Goal: Task Accomplishment & Management: Manage account settings

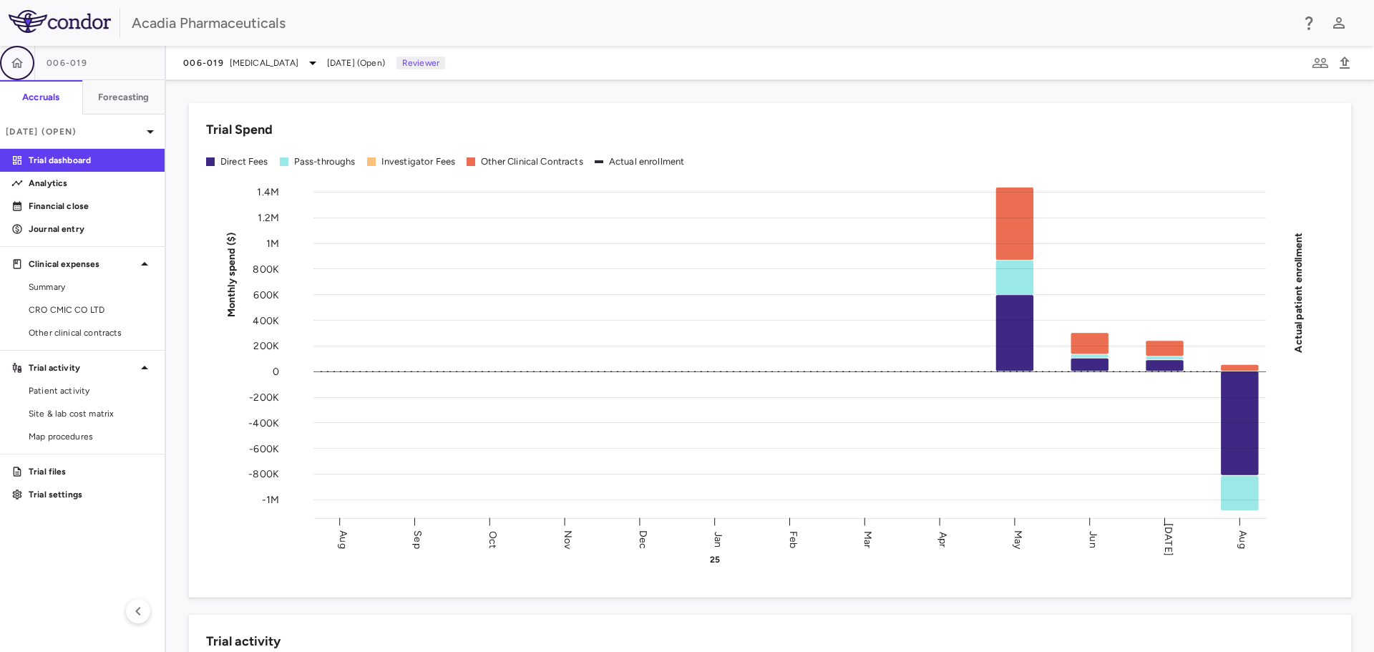
click at [21, 69] on icon "button" at bounding box center [17, 63] width 14 height 14
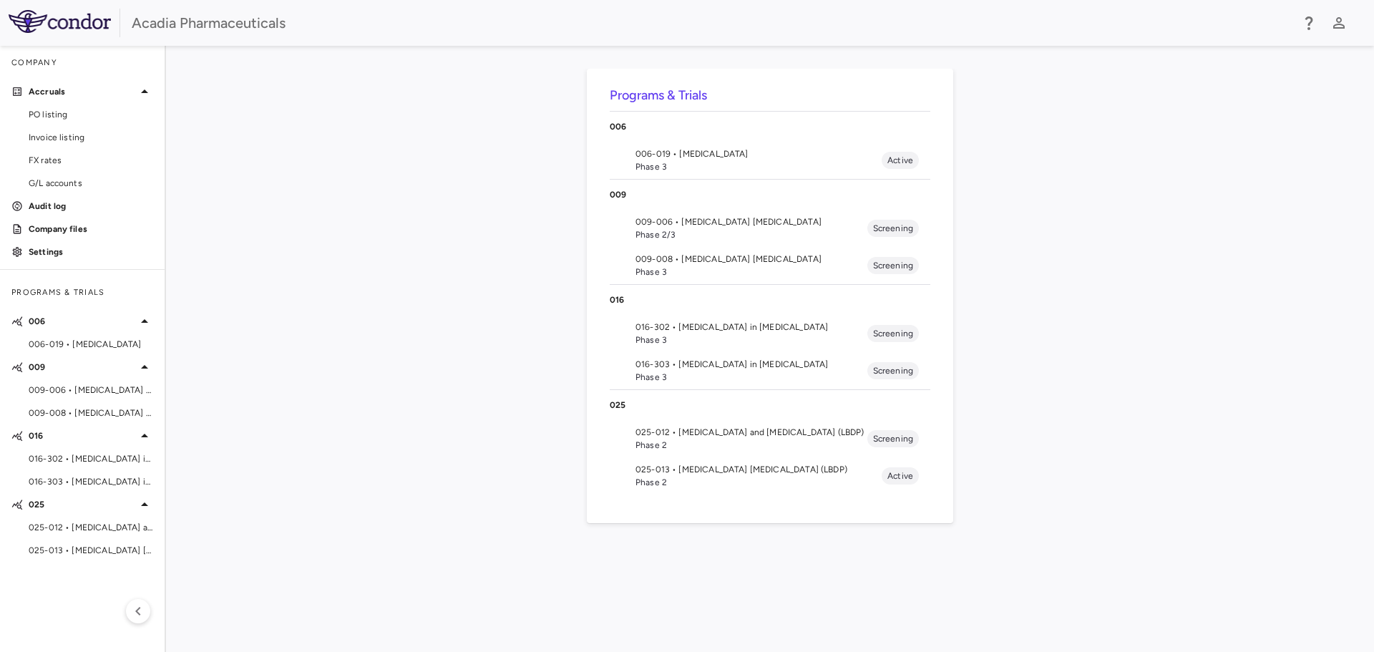
click at [691, 262] on span "009-008 • [MEDICAL_DATA] [MEDICAL_DATA]" at bounding box center [752, 259] width 232 height 13
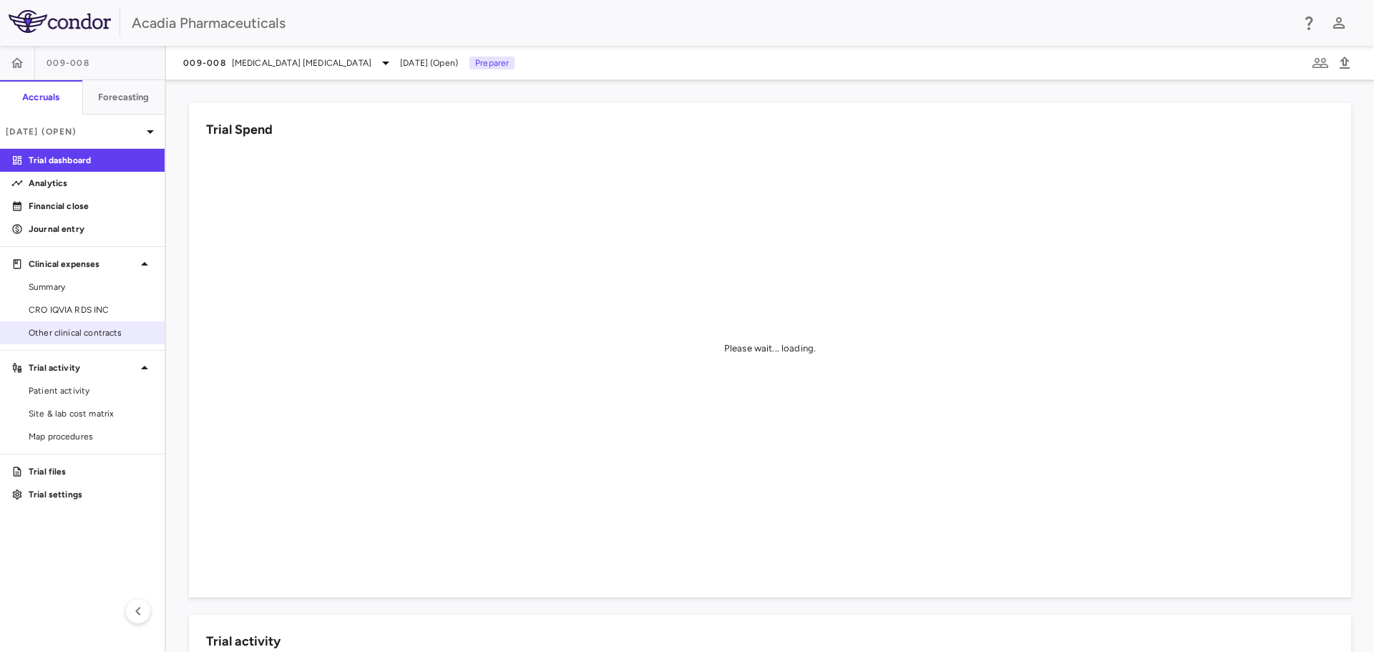
drag, startPoint x: 95, startPoint y: 318, endPoint x: 97, endPoint y: 328, distance: 10.1
click at [95, 318] on link "CRO IQVIA RDS INC" at bounding box center [82, 309] width 165 height 21
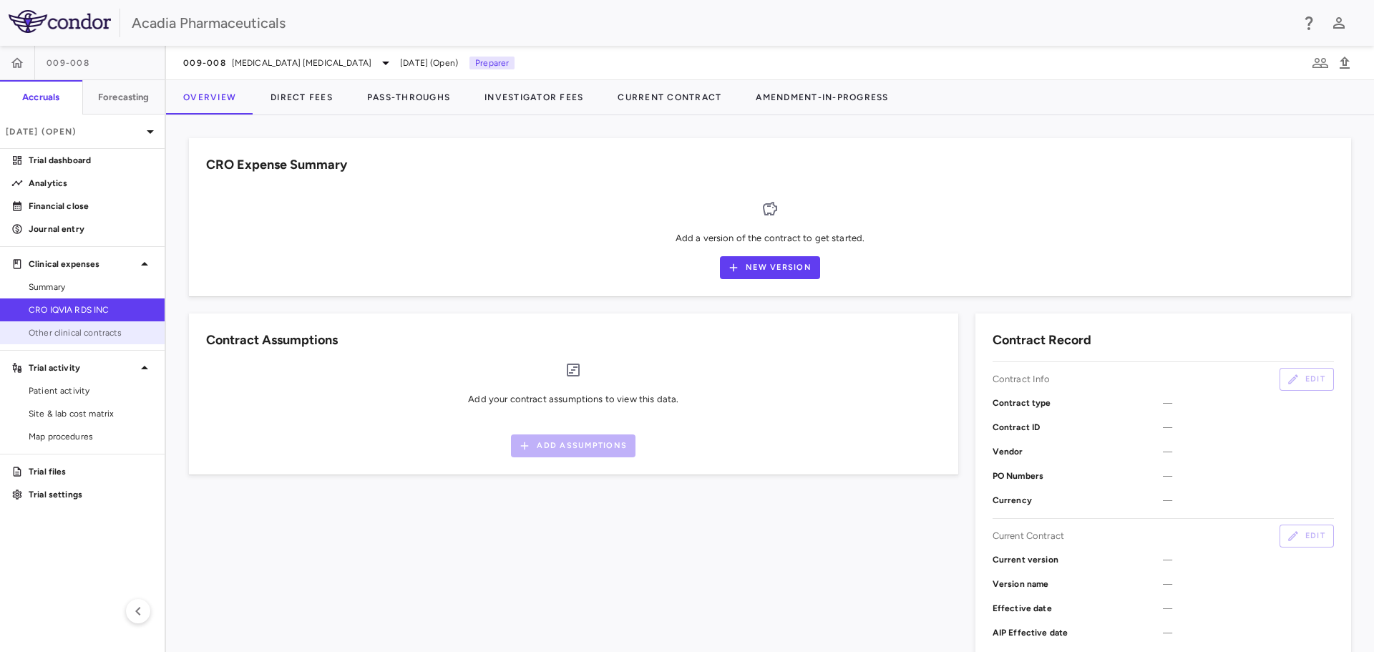
click at [102, 341] on link "Other clinical contracts" at bounding box center [82, 332] width 165 height 21
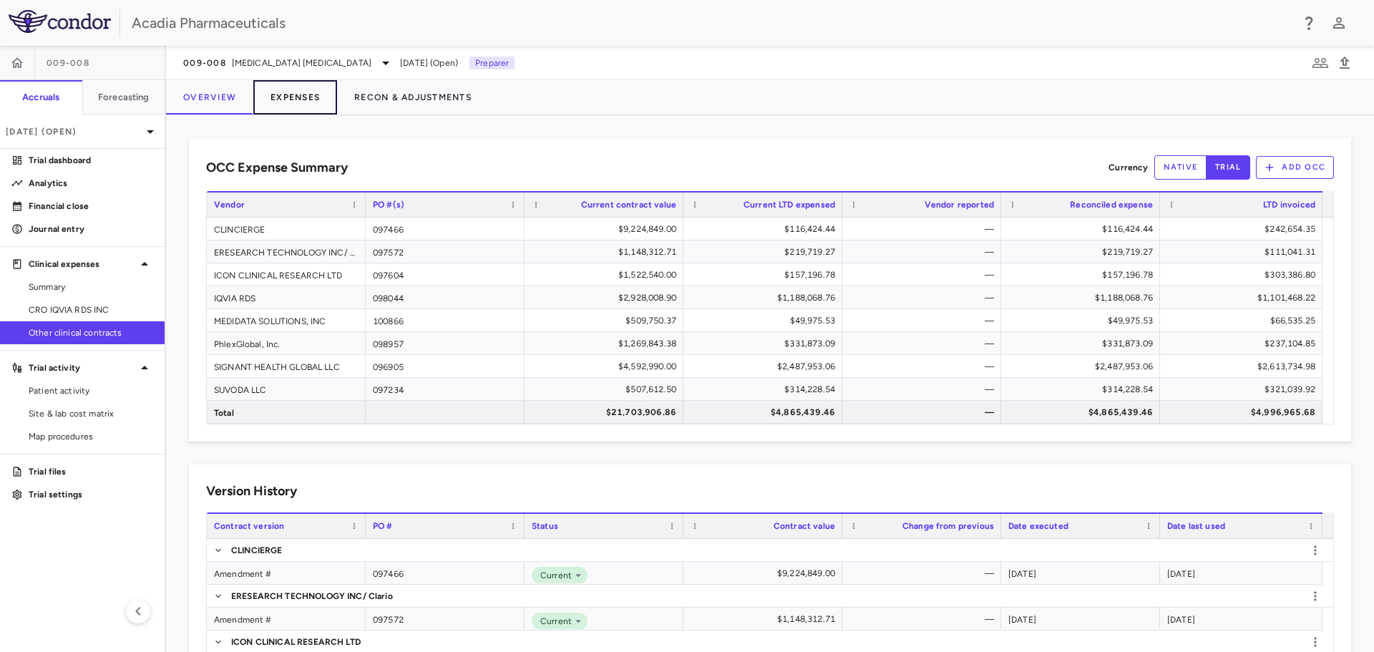
click at [304, 95] on button "Expenses" at bounding box center [295, 97] width 84 height 34
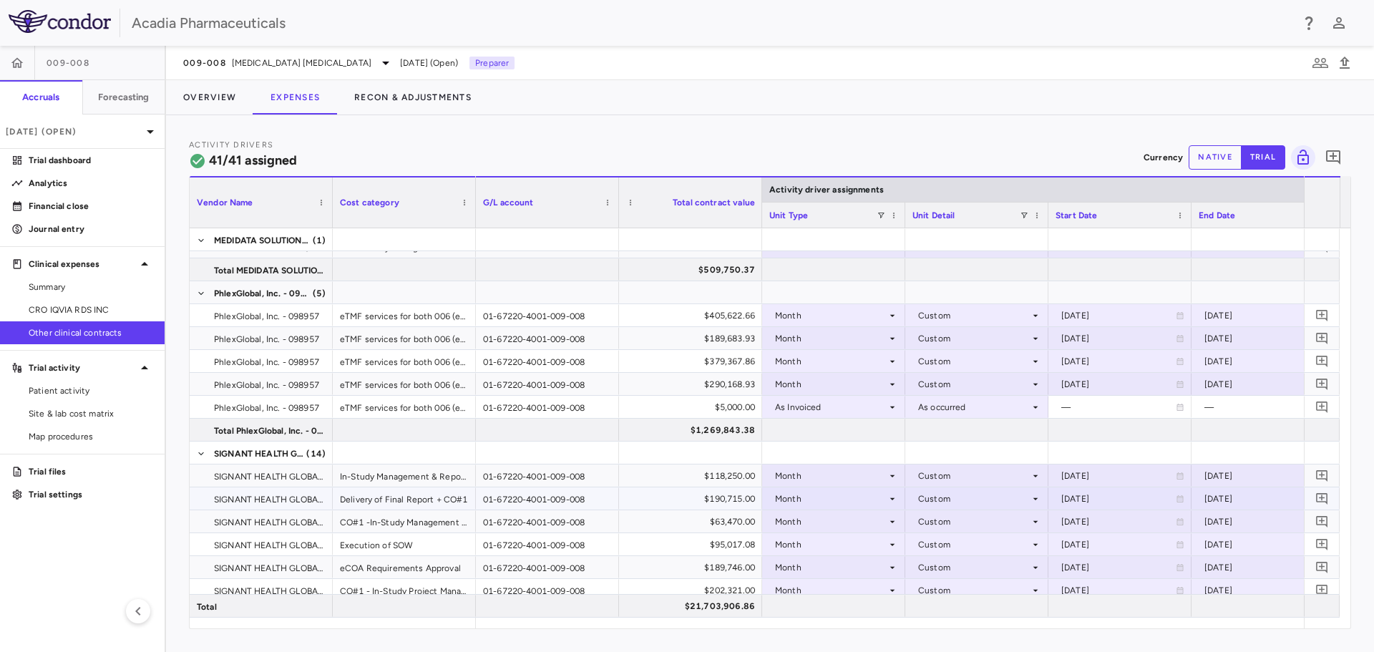
scroll to position [644, 0]
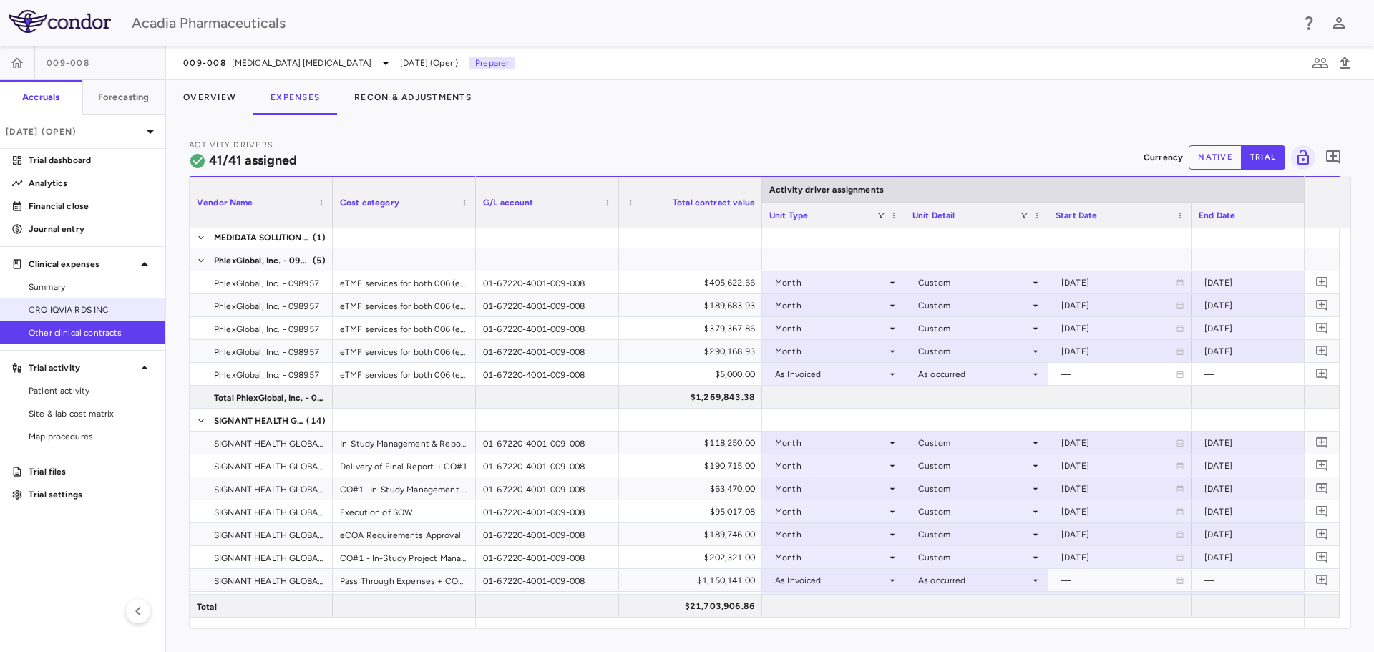
click at [112, 301] on link "CRO IQVIA RDS INC" at bounding box center [82, 309] width 165 height 21
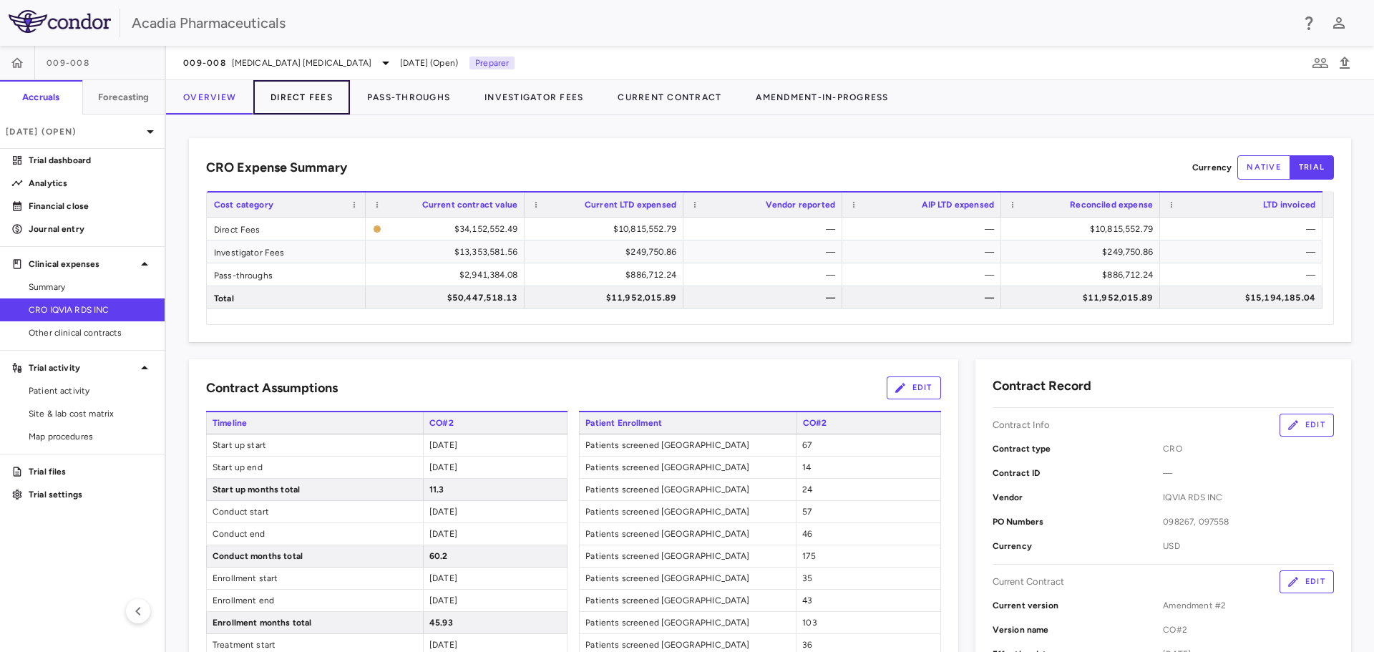
click at [330, 97] on button "Direct Fees" at bounding box center [301, 97] width 97 height 34
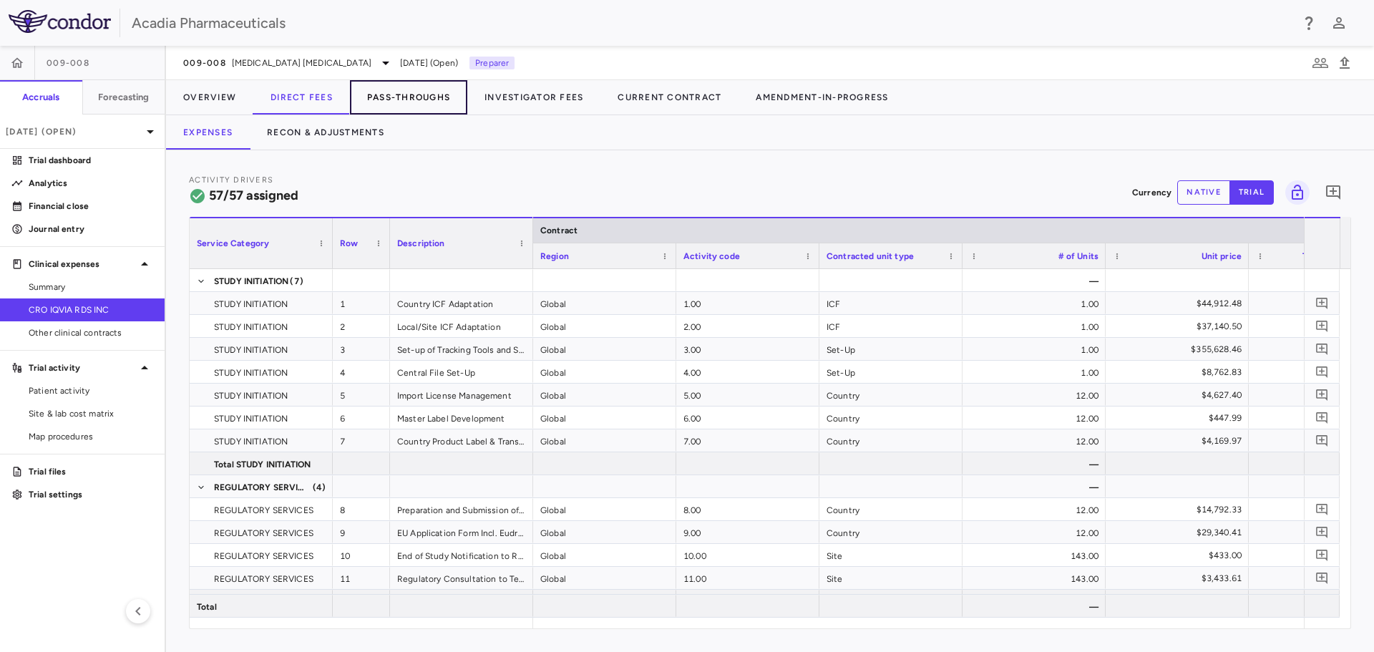
click at [389, 104] on button "Pass-Throughs" at bounding box center [408, 97] width 117 height 34
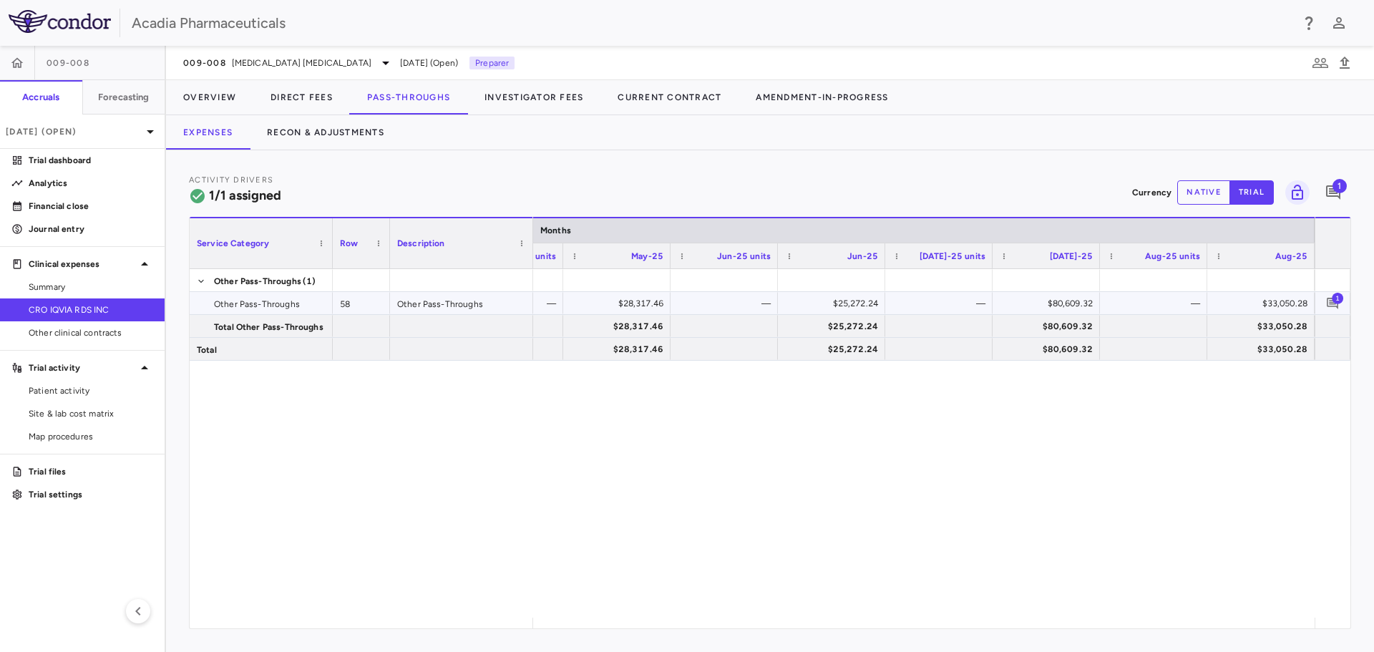
click at [1333, 301] on span "1" at bounding box center [1337, 297] width 11 height 11
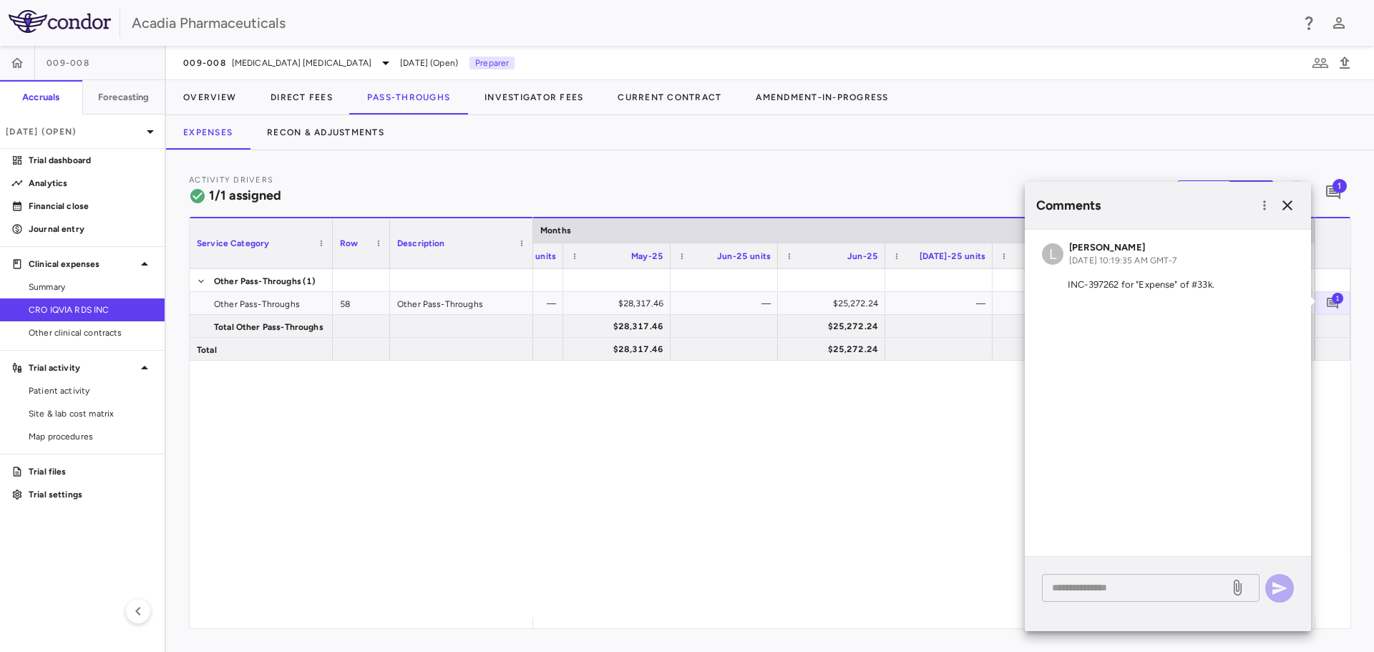
click at [1139, 598] on div "* ​" at bounding box center [1151, 588] width 218 height 28
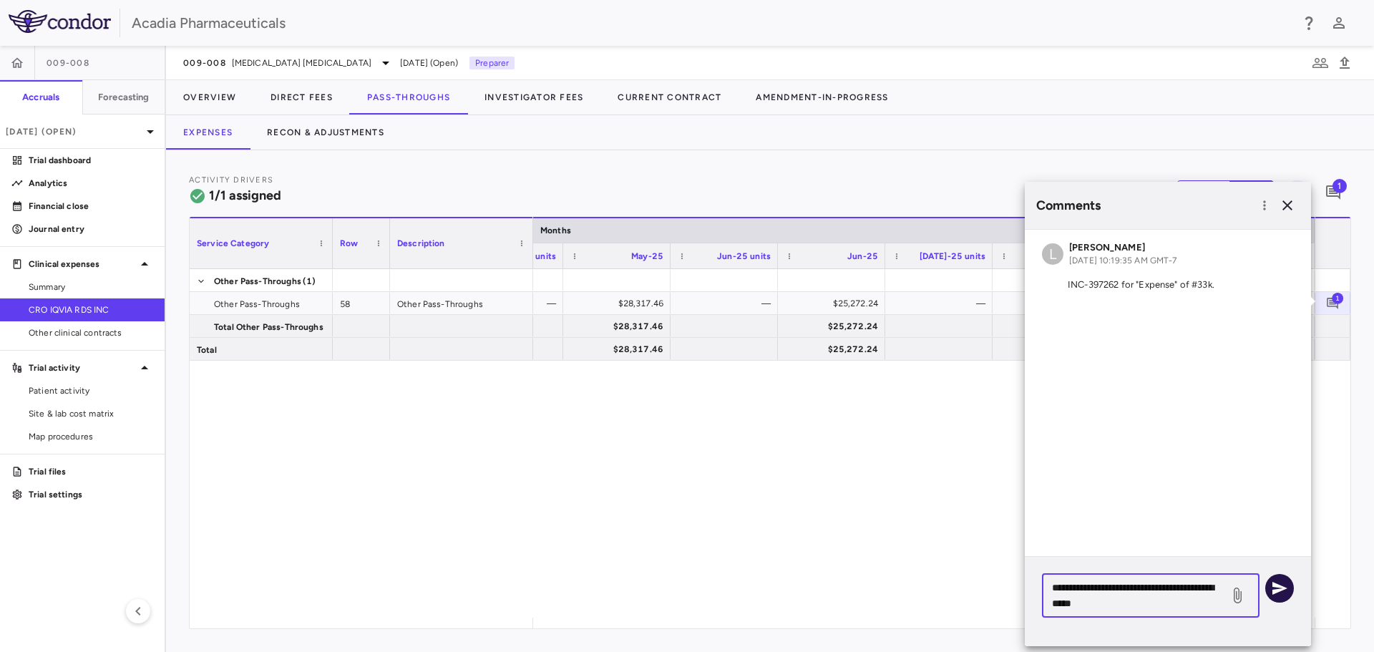
type textarea "**********"
drag, startPoint x: 1285, startPoint y: 590, endPoint x: 1284, endPoint y: 599, distance: 8.7
click at [1286, 590] on icon "button" at bounding box center [1279, 588] width 17 height 17
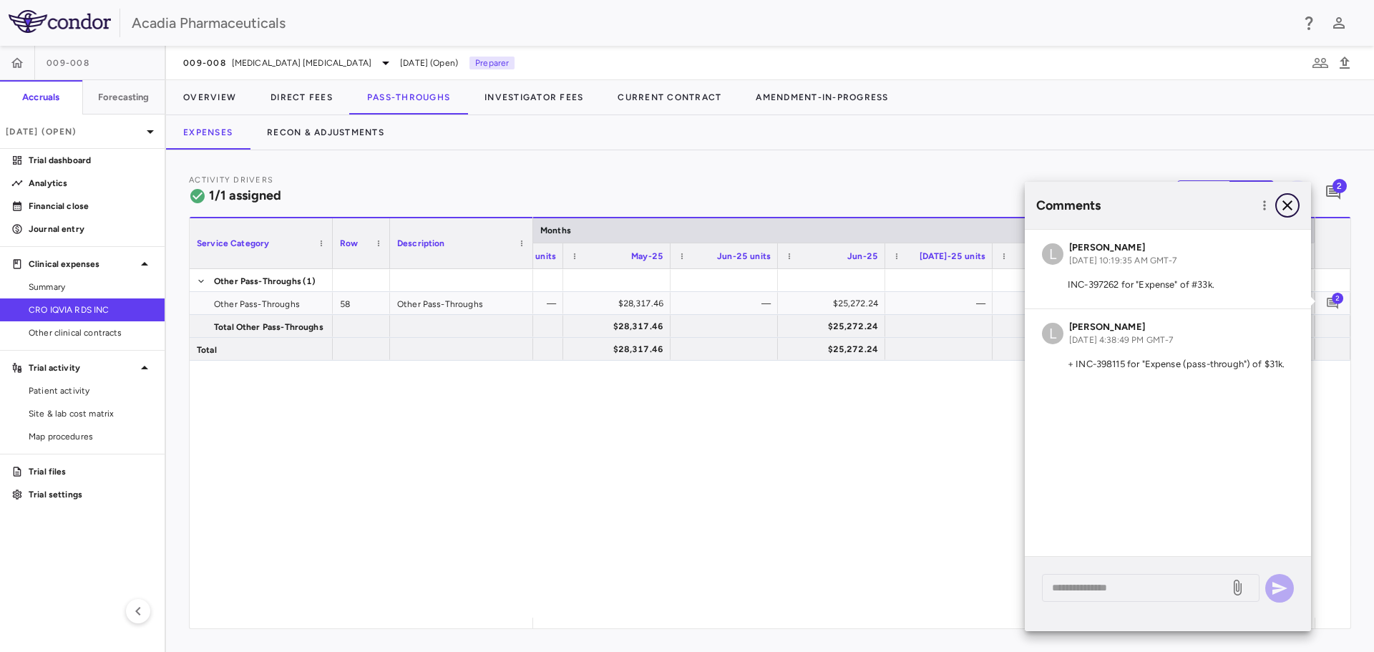
click at [1290, 205] on icon "button" at bounding box center [1287, 205] width 17 height 17
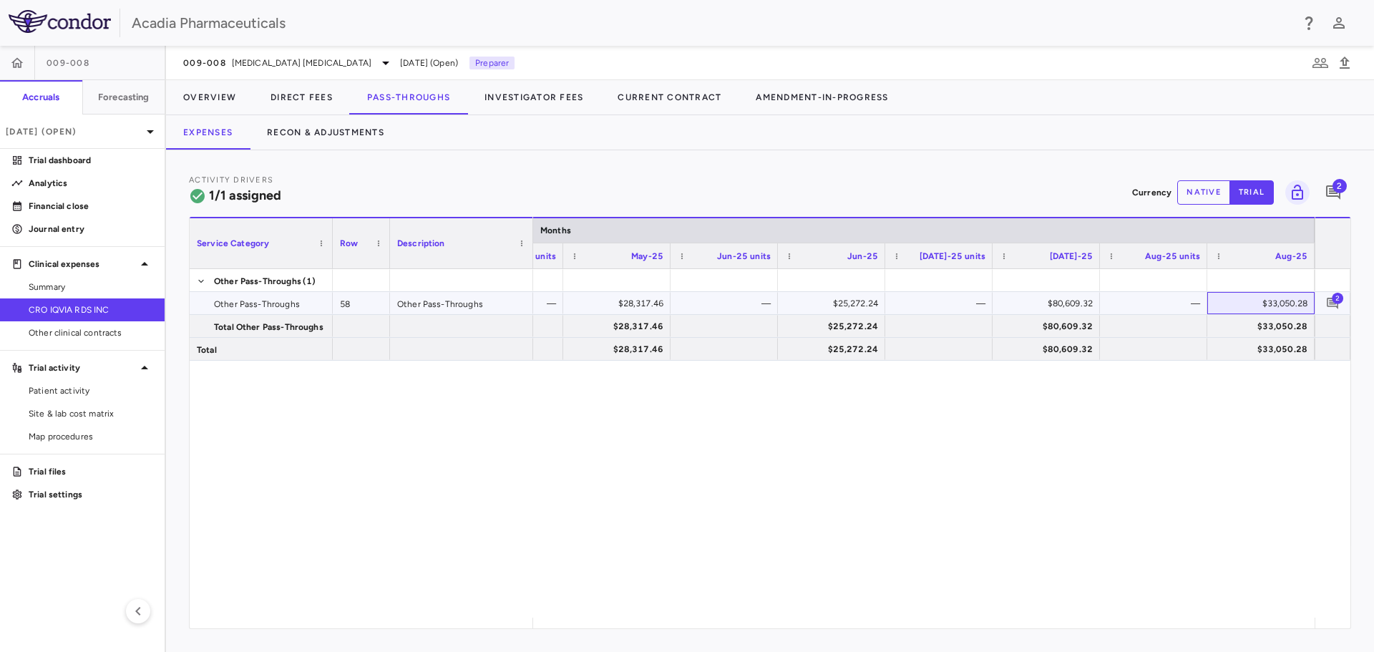
click at [1272, 306] on div "$33,050.28" at bounding box center [1263, 303] width 87 height 23
click at [1294, 301] on div "$33,050.28" at bounding box center [1263, 303] width 87 height 23
click at [1189, 199] on button "native" at bounding box center [1203, 192] width 53 height 24
click at [1270, 306] on div "$33,050.28" at bounding box center [1263, 303] width 87 height 23
drag, startPoint x: 1250, startPoint y: 301, endPoint x: 1335, endPoint y: 298, distance: 84.5
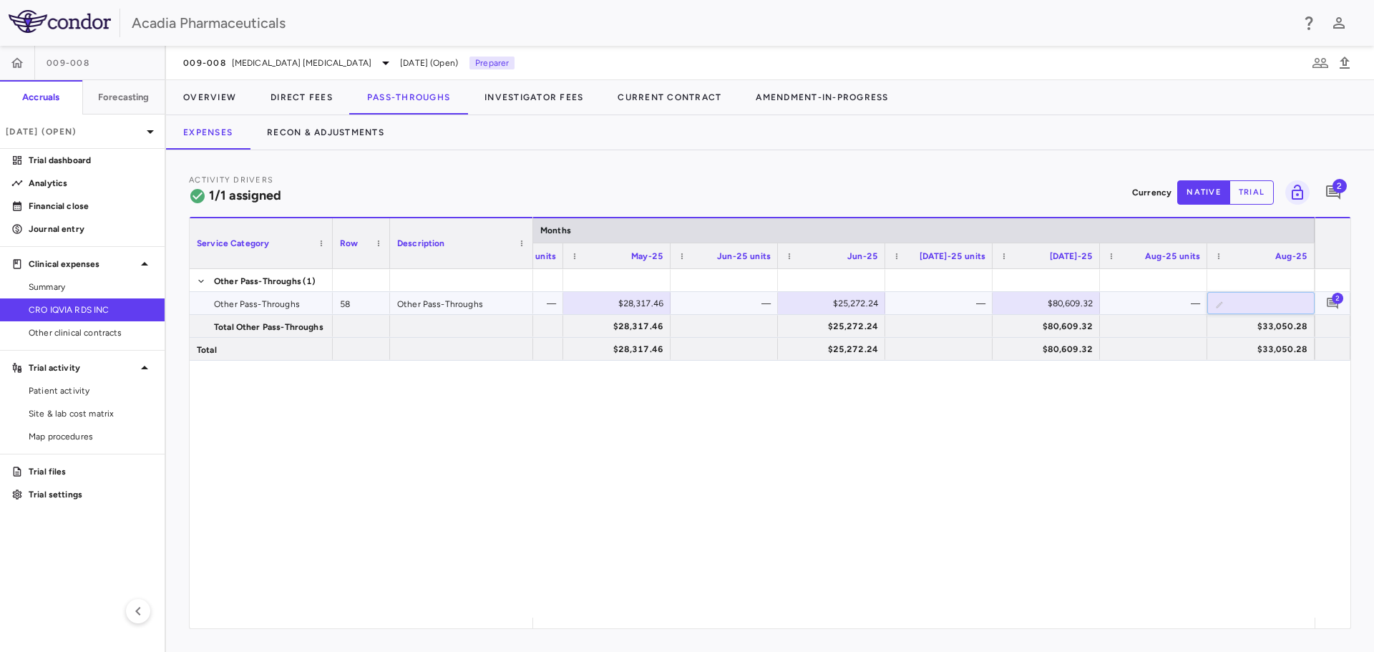
click at [1335, 298] on div "Other Pass-Throughs (1) Other Pass-Throughs 58 Other Pass-Throughs Total Other …" at bounding box center [770, 443] width 1161 height 349
type input "********"
click at [1280, 389] on div "$13,492.52 — $28,317.46 — $25,272.24 — $80,609.32 — ​ ******** $13,492.52 $28,3…" at bounding box center [924, 443] width 782 height 349
click at [1358, 290] on div "Activity Drivers 1/1 assigned Currency native trial 2 Service Category Drag her…" at bounding box center [770, 401] width 1208 height 502
click at [1255, 182] on button "trial" at bounding box center [1252, 192] width 44 height 24
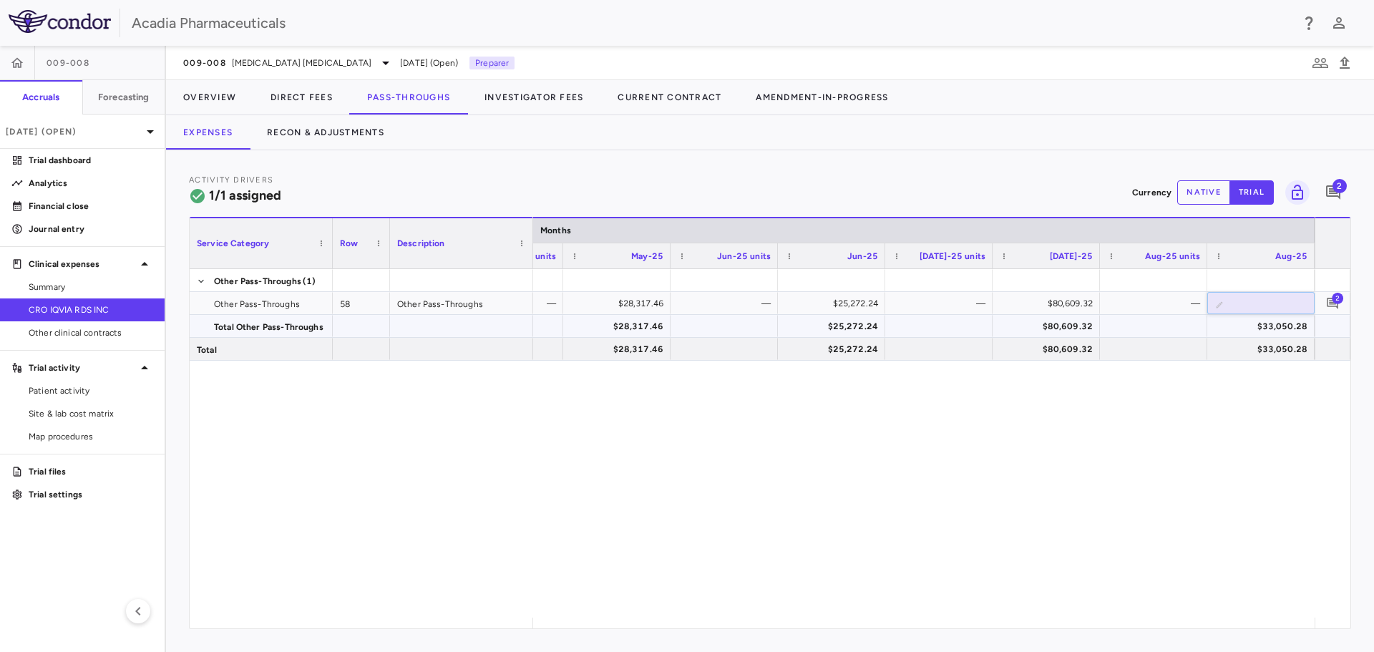
click at [1275, 321] on div "$33,050.28" at bounding box center [1263, 326] width 87 height 23
drag, startPoint x: 1180, startPoint y: 439, endPoint x: 1192, endPoint y: 429, distance: 14.8
click at [1183, 436] on div "$13,492.52 — $28,317.46 — $25,272.24 — $80,609.32 — — $13,492.52 $28,317.46 $25…" at bounding box center [924, 443] width 782 height 349
click at [78, 424] on link "Site & lab cost matrix" at bounding box center [82, 413] width 165 height 21
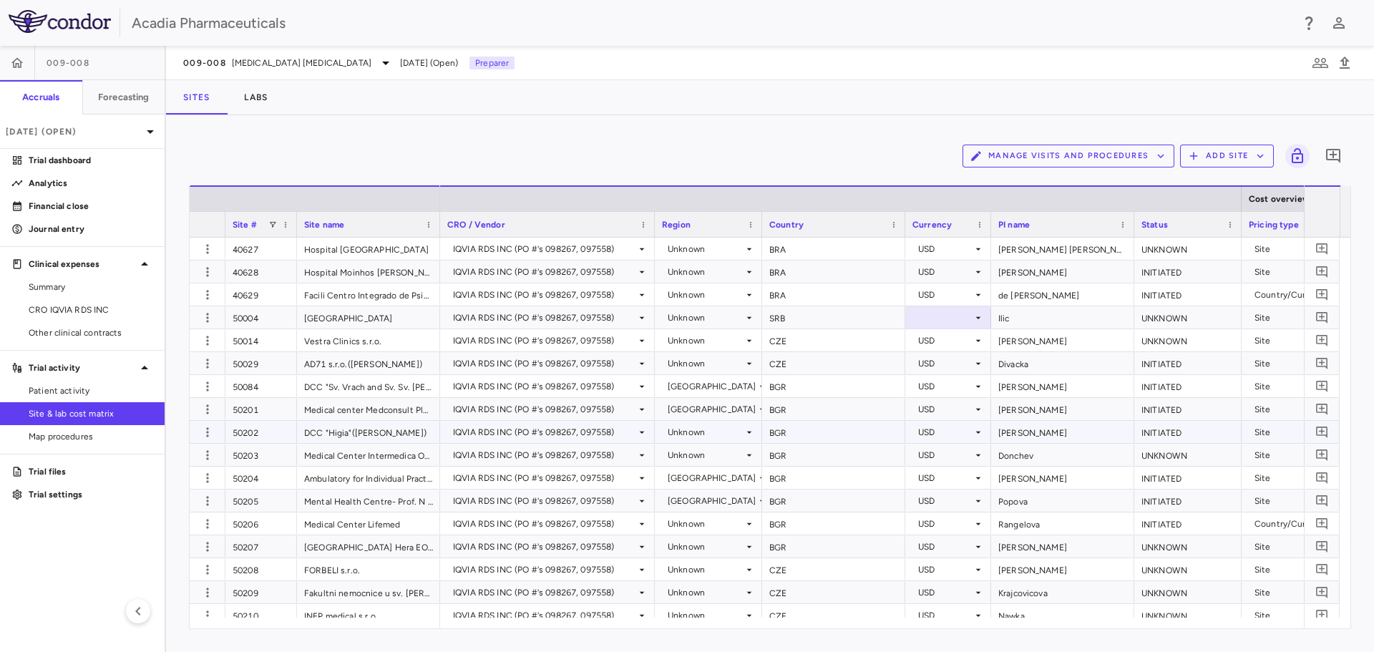
scroll to position [1718, 0]
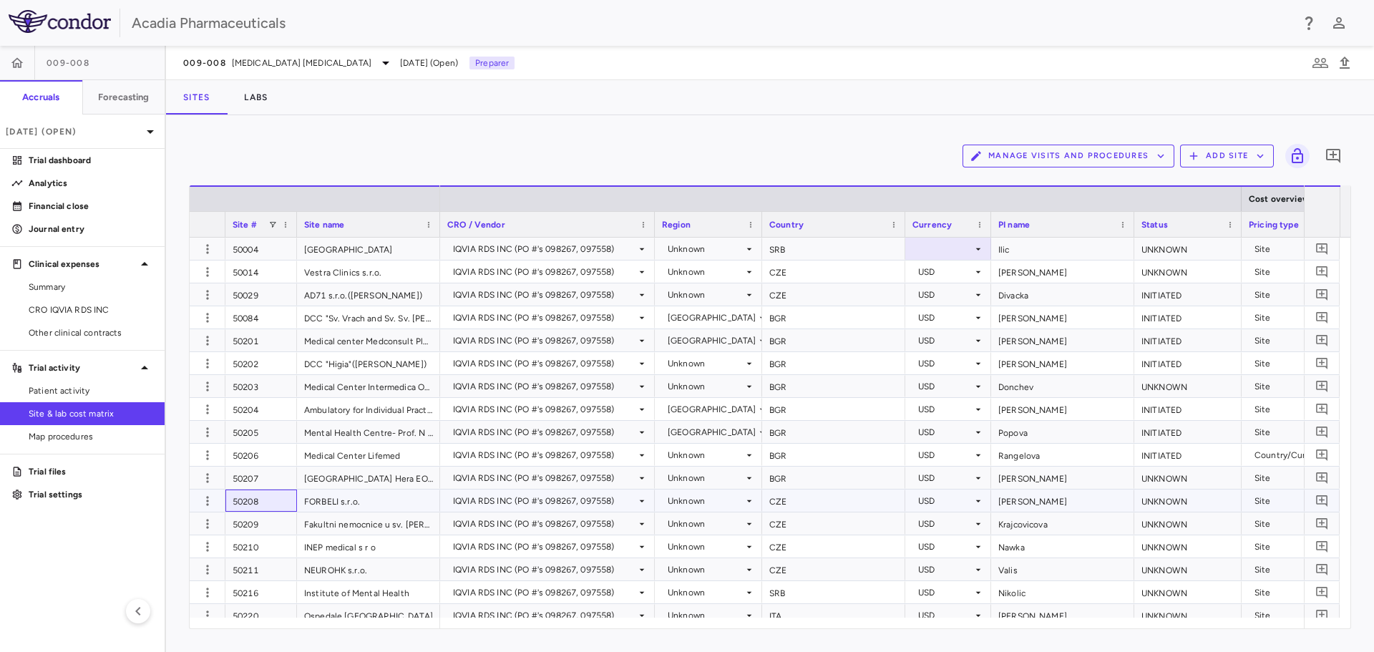
click at [250, 500] on div "50208" at bounding box center [261, 501] width 72 height 22
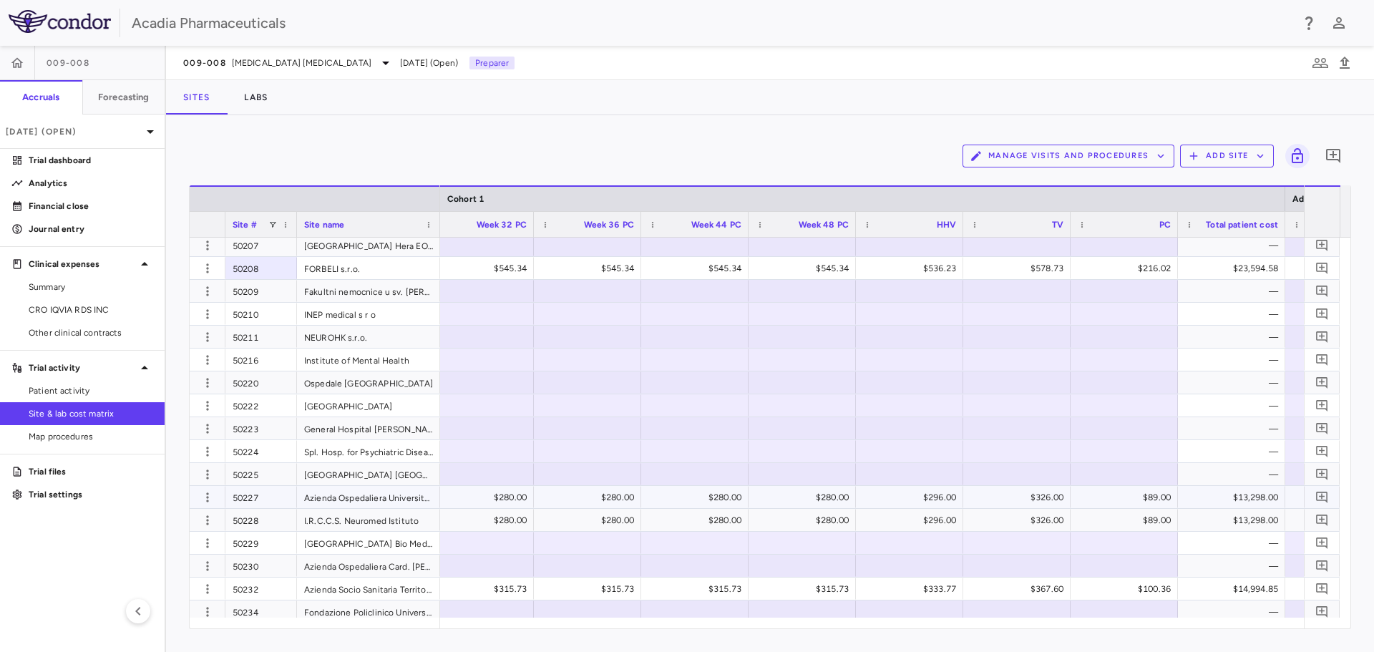
scroll to position [2004, 0]
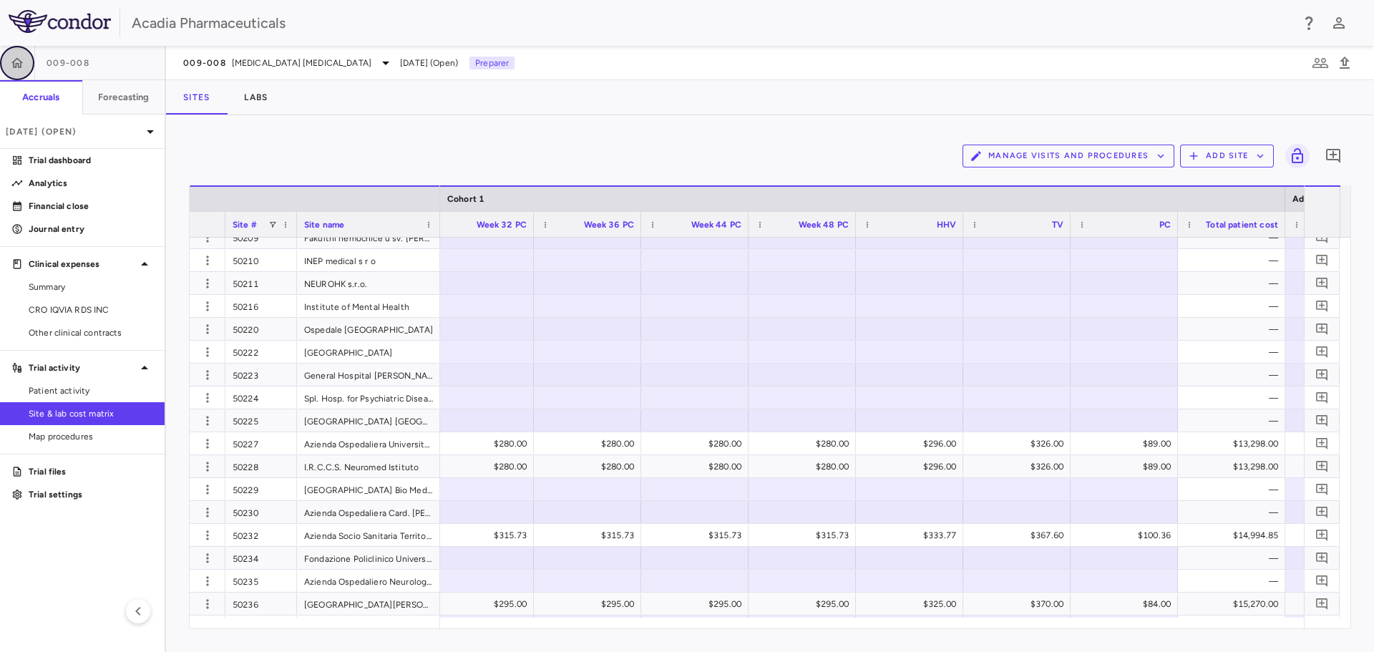
click at [12, 59] on icon "button" at bounding box center [17, 63] width 14 height 14
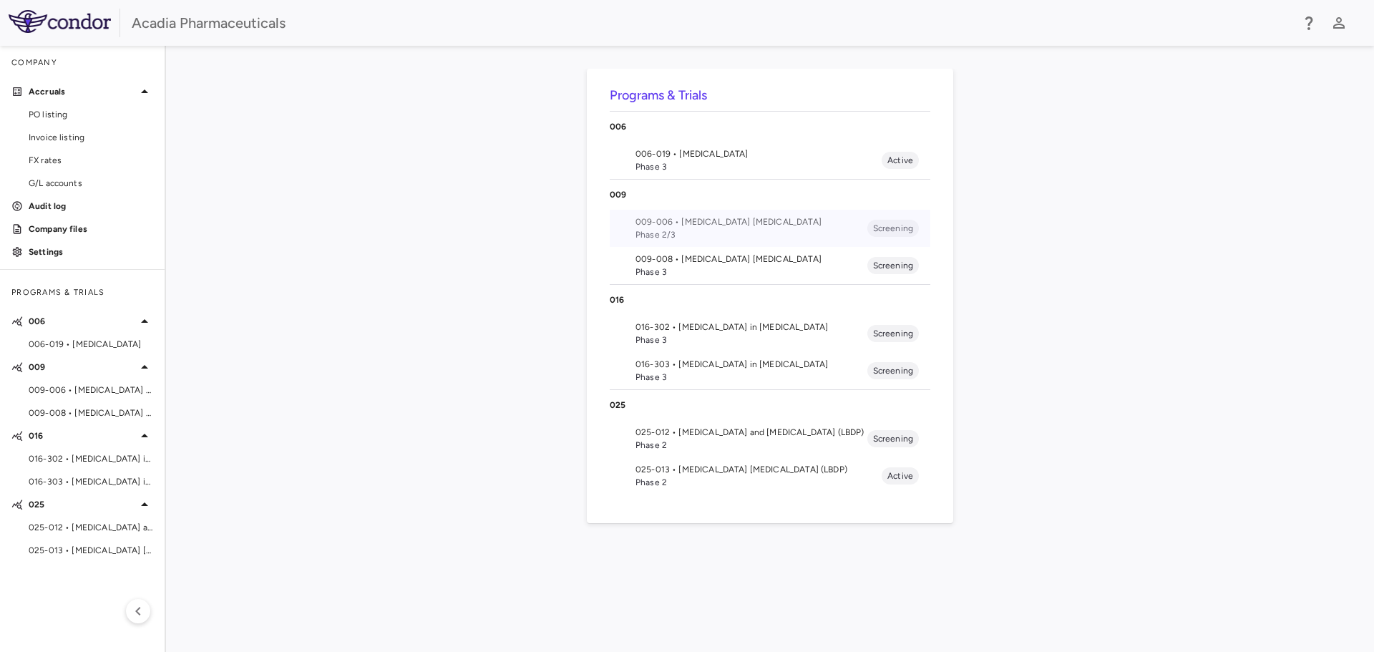
click at [714, 234] on span "Phase 2/3" at bounding box center [752, 234] width 232 height 13
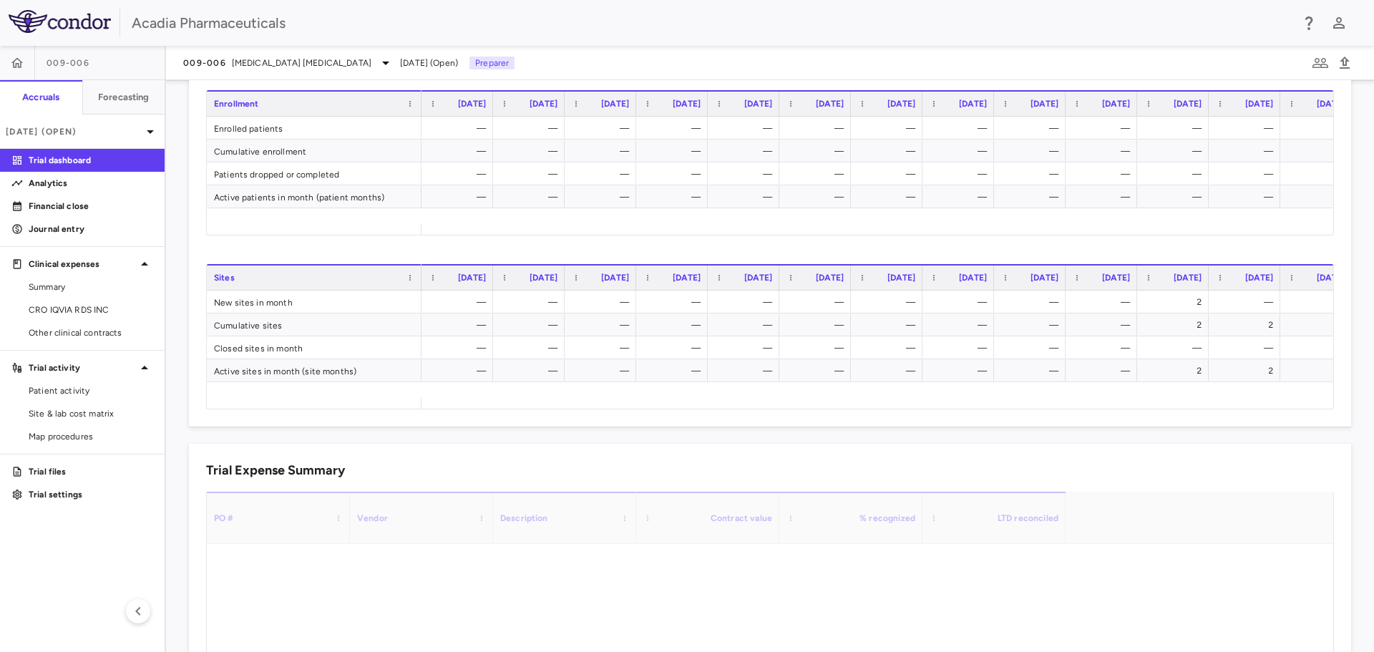
scroll to position [859, 0]
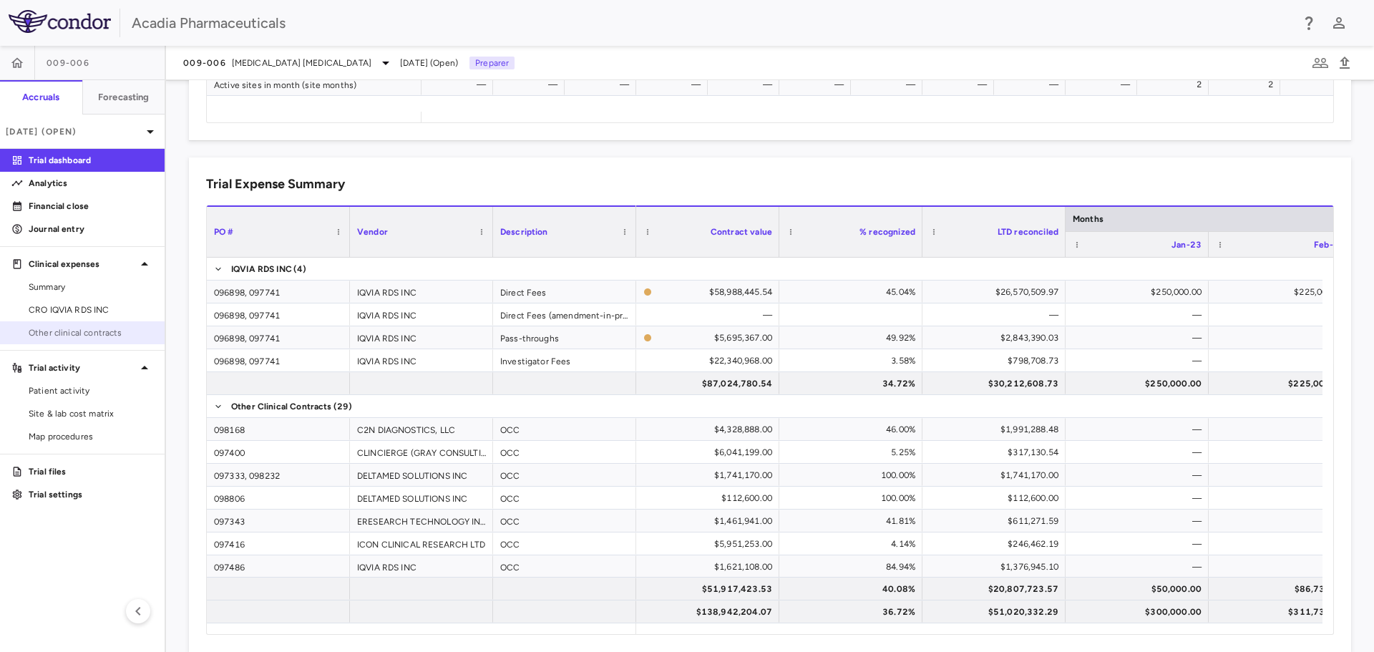
click at [117, 332] on span "Other clinical contracts" at bounding box center [91, 332] width 125 height 13
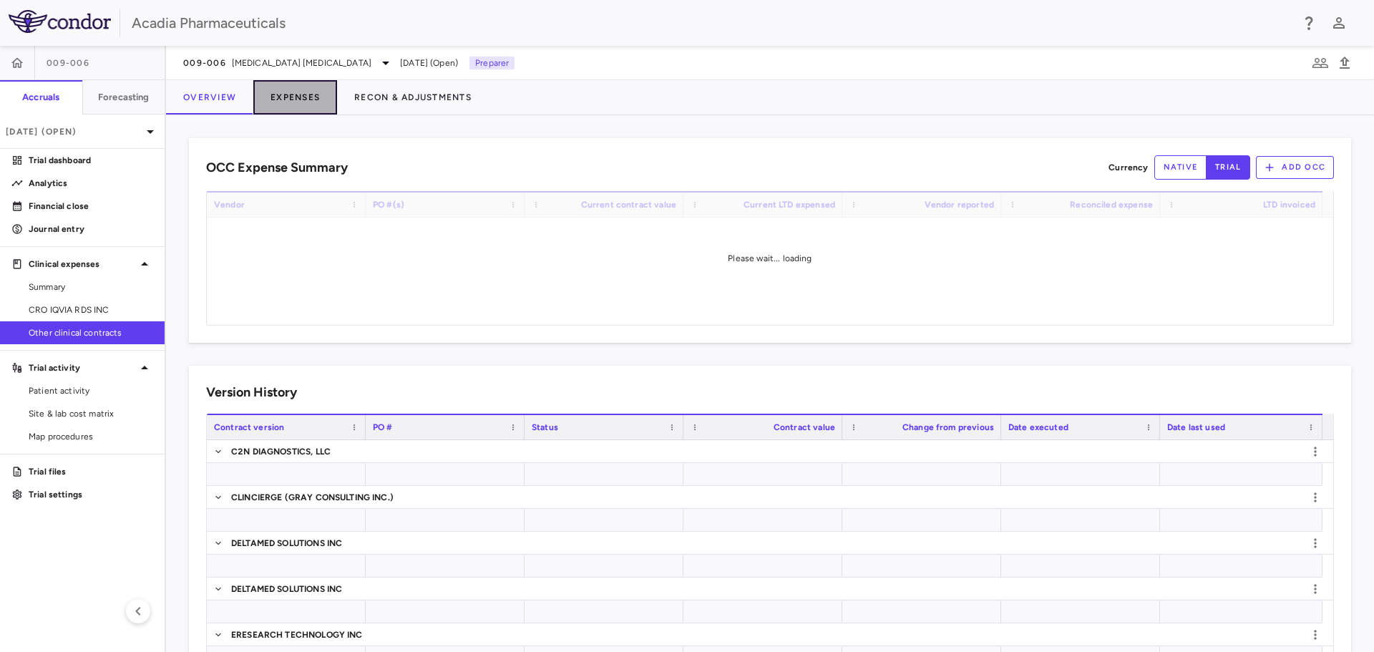
click at [292, 102] on button "Expenses" at bounding box center [295, 97] width 84 height 34
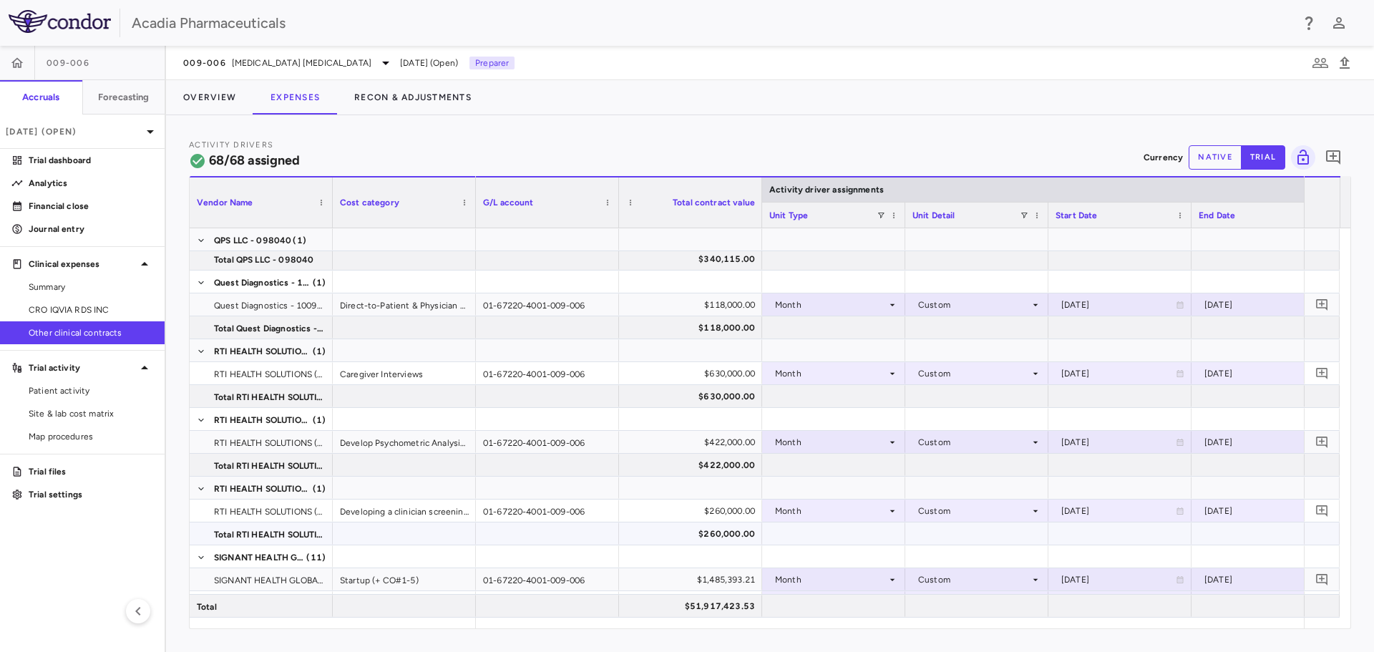
scroll to position [1826, 0]
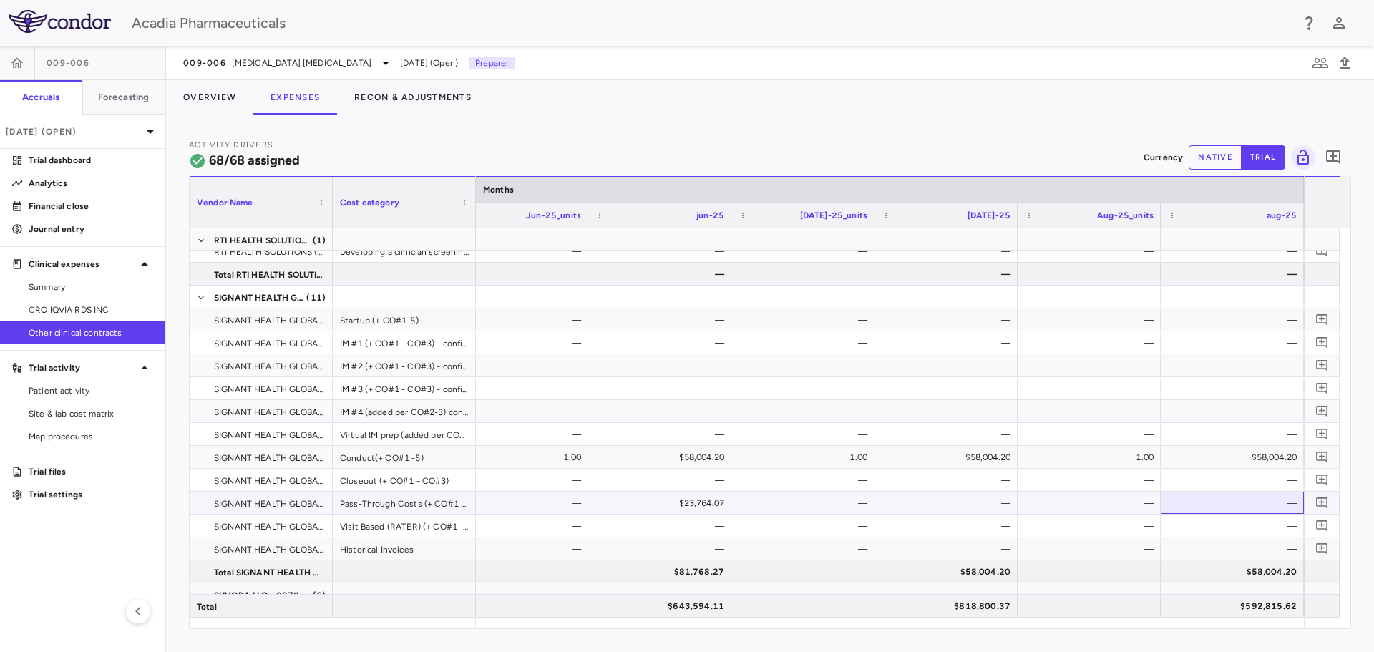
click at [1269, 500] on div "—" at bounding box center [1235, 503] width 123 height 23
click at [1222, 150] on button "native" at bounding box center [1215, 157] width 53 height 24
click at [1267, 501] on div "$0.00" at bounding box center [1235, 503] width 123 height 23
click at [1272, 505] on input "number" at bounding box center [1243, 504] width 120 height 24
type input "********"
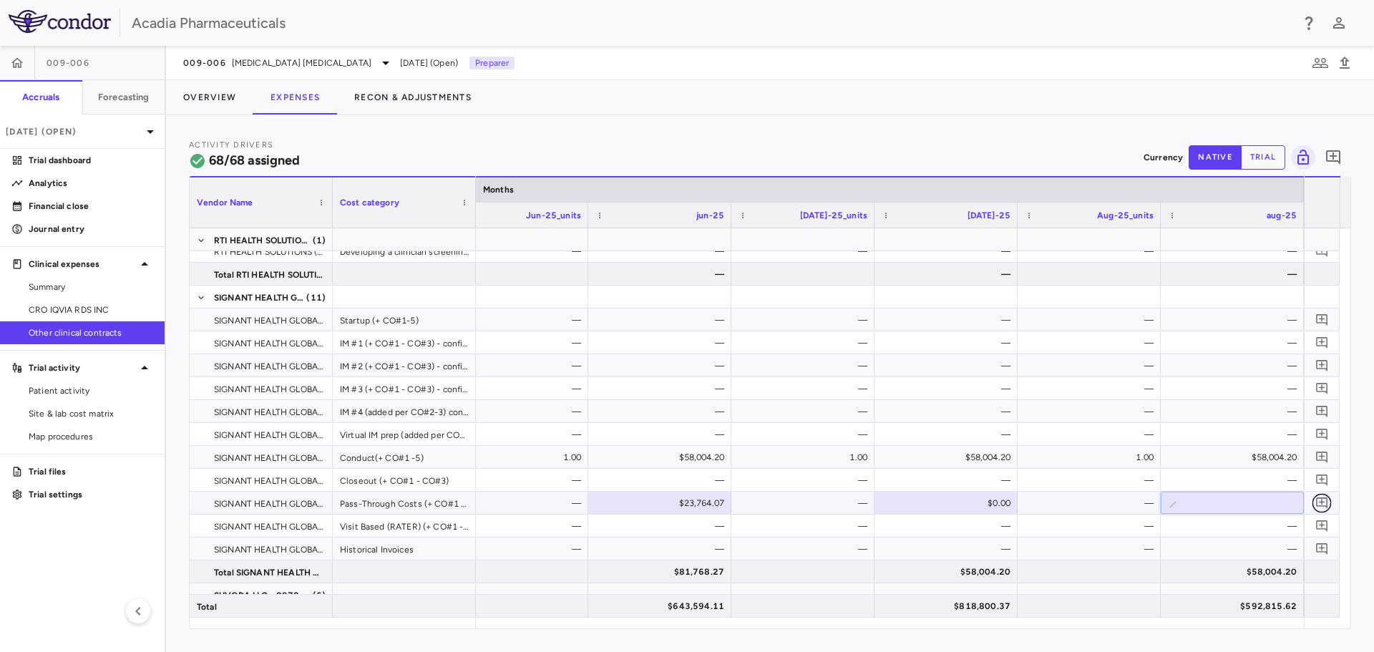
click at [1323, 500] on icon "Add comment" at bounding box center [1322, 503] width 14 height 14
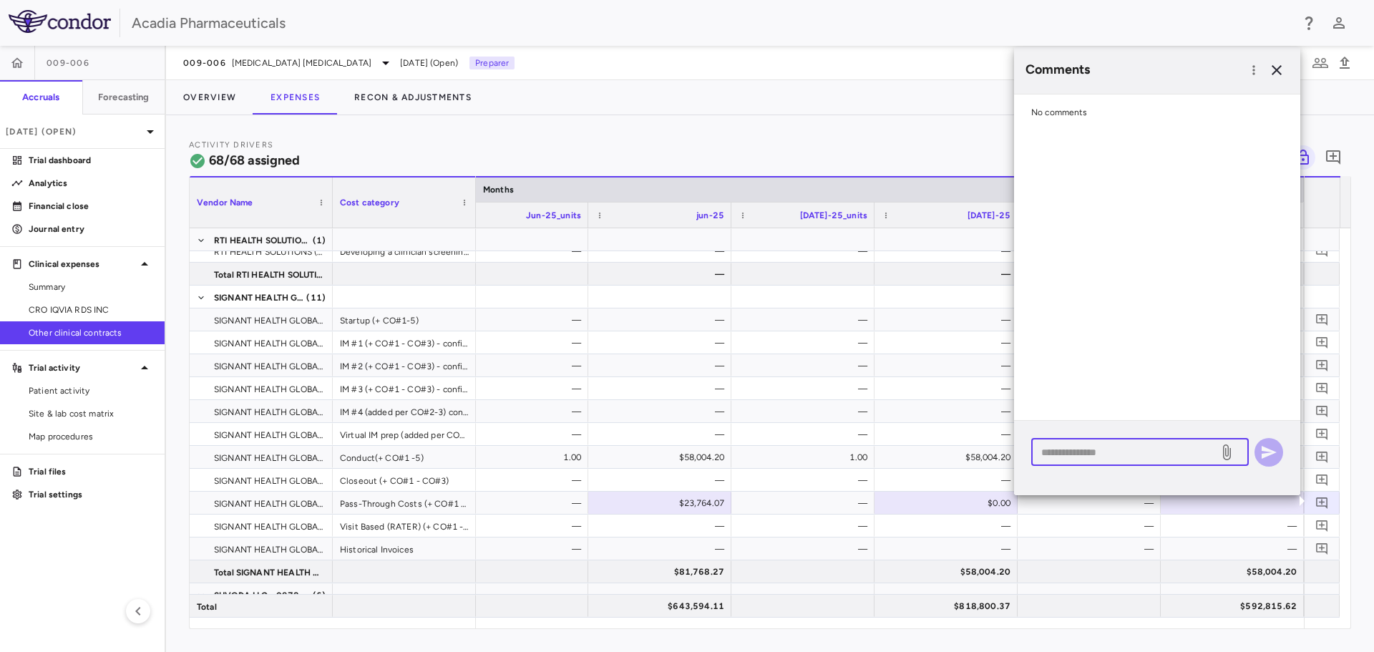
click at [1142, 452] on textarea at bounding box center [1124, 452] width 167 height 16
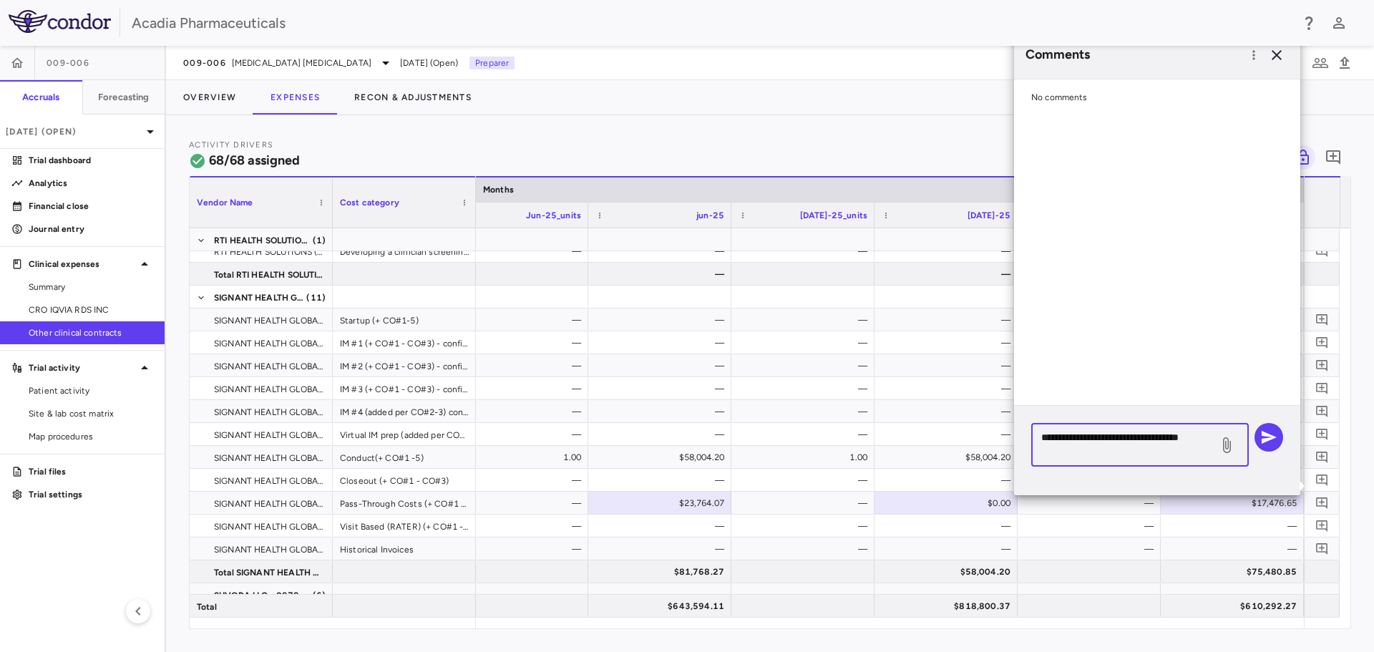
click at [1134, 439] on textarea "**********" at bounding box center [1124, 444] width 167 height 31
type textarea "**********"
click at [1258, 430] on button "button" at bounding box center [1269, 437] width 29 height 29
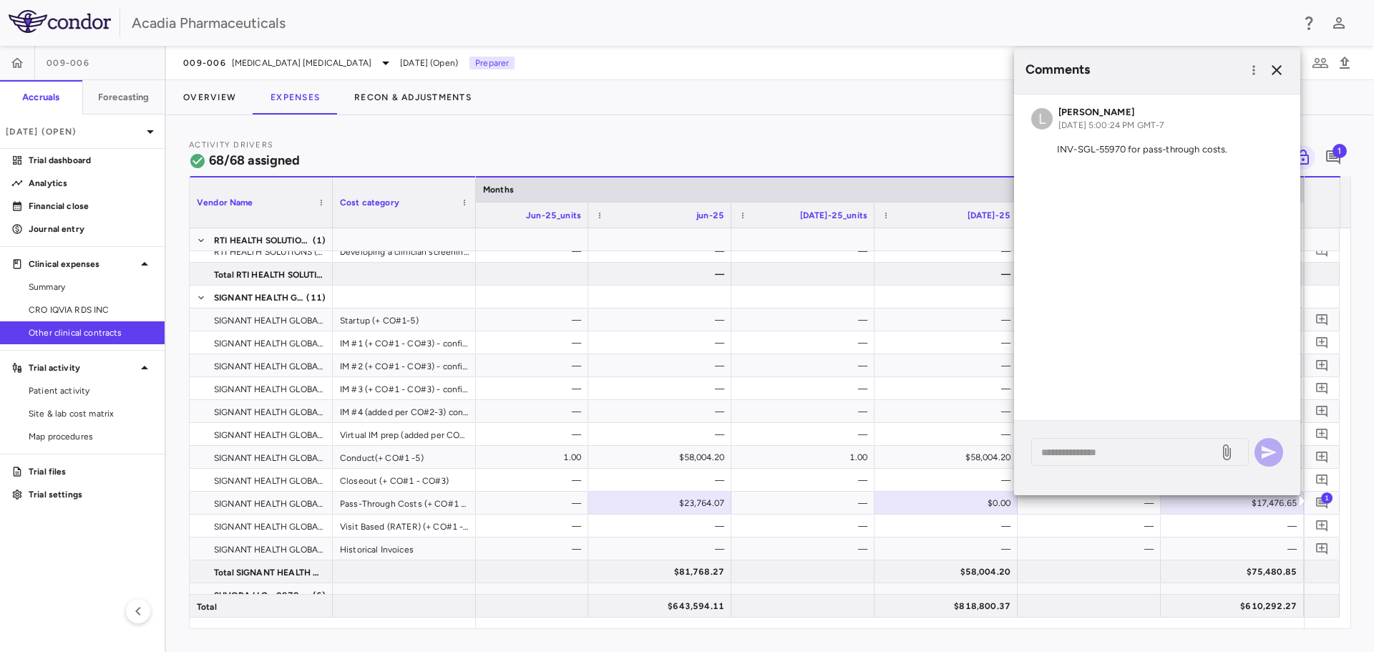
click at [960, 107] on div "Overview Expenses Recon & Adjustments" at bounding box center [770, 97] width 1208 height 34
click at [1277, 69] on icon "button" at bounding box center [1277, 70] width 10 height 10
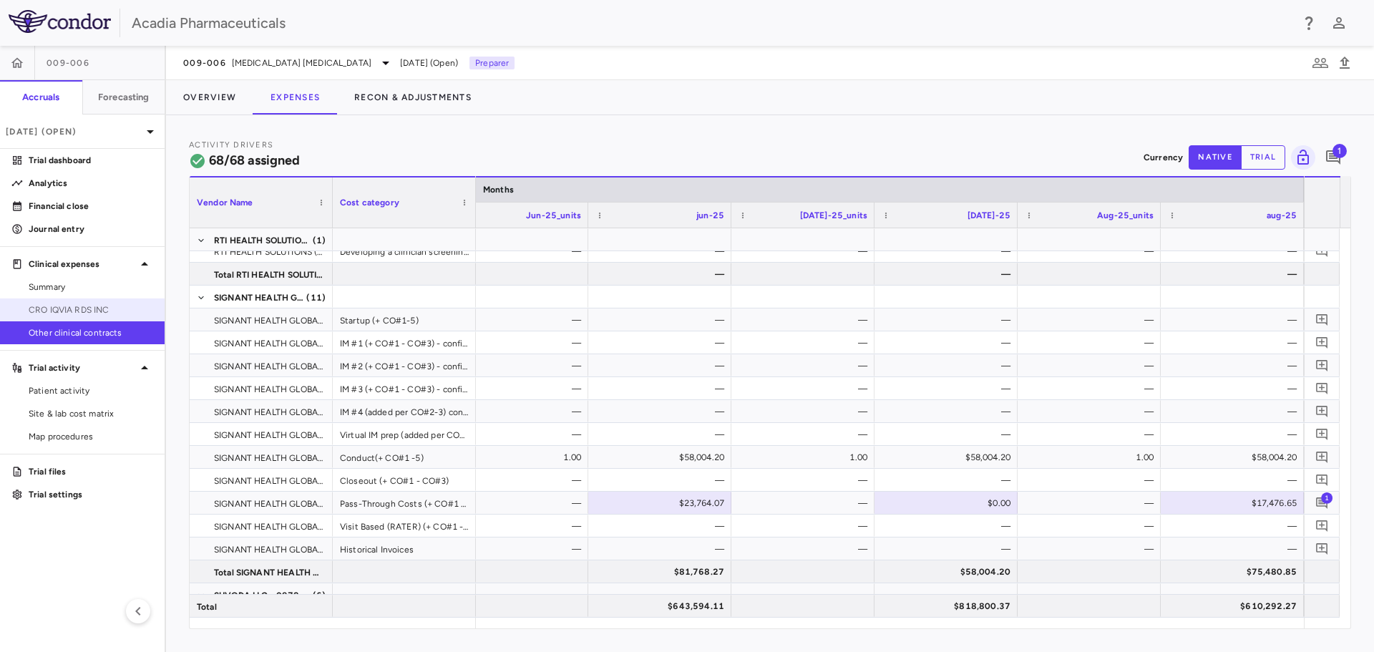
click at [134, 315] on link "CRO IQVIA RDS INC" at bounding box center [82, 309] width 165 height 21
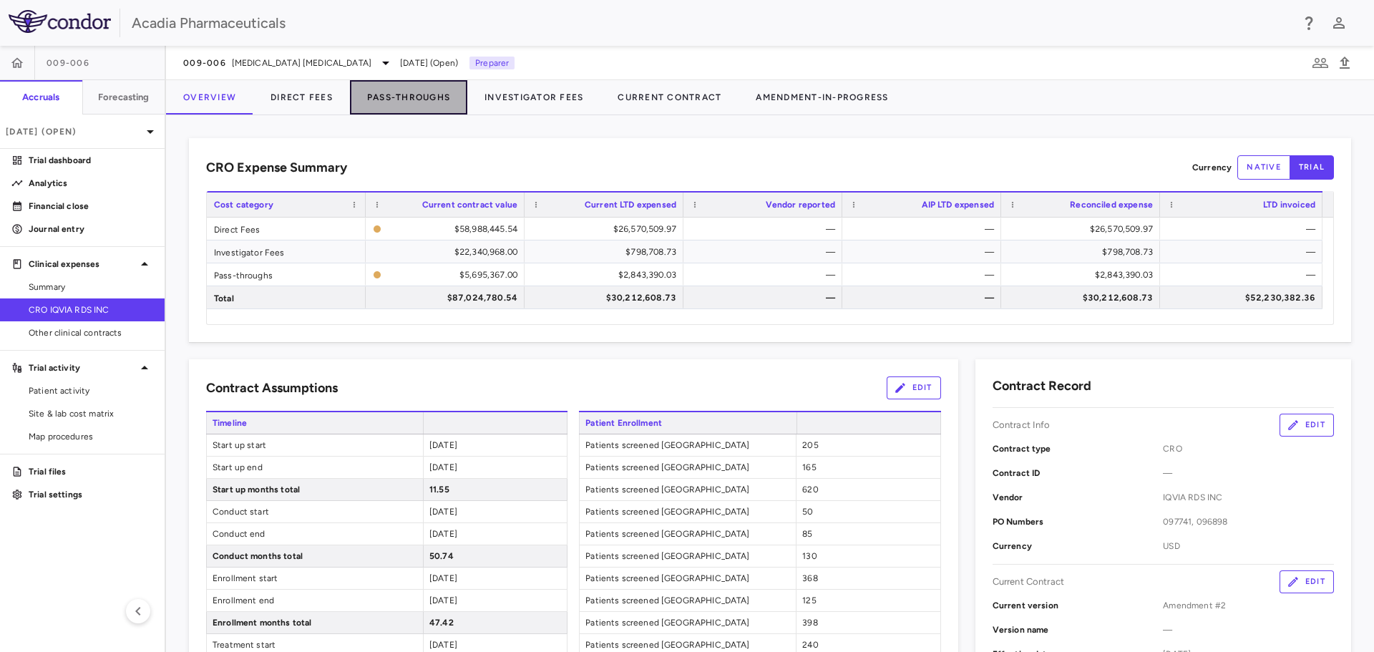
click at [398, 99] on button "Pass-Throughs" at bounding box center [408, 97] width 117 height 34
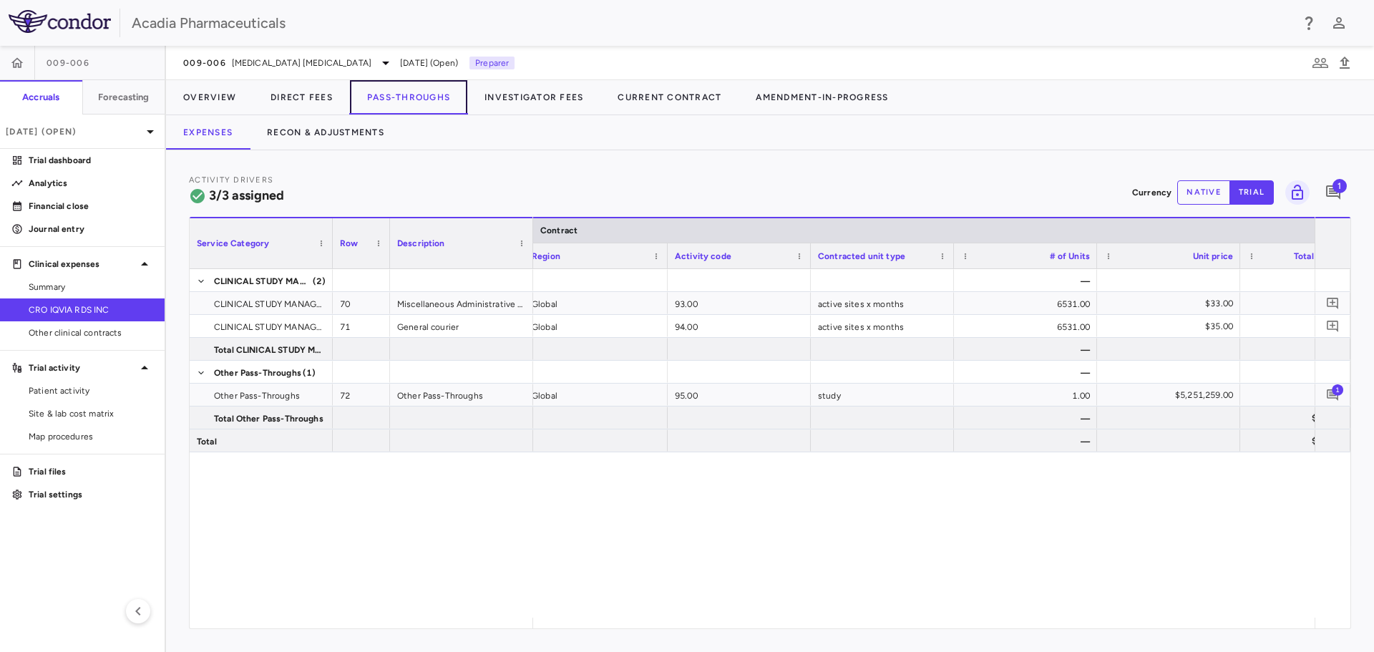
scroll to position [0, 59]
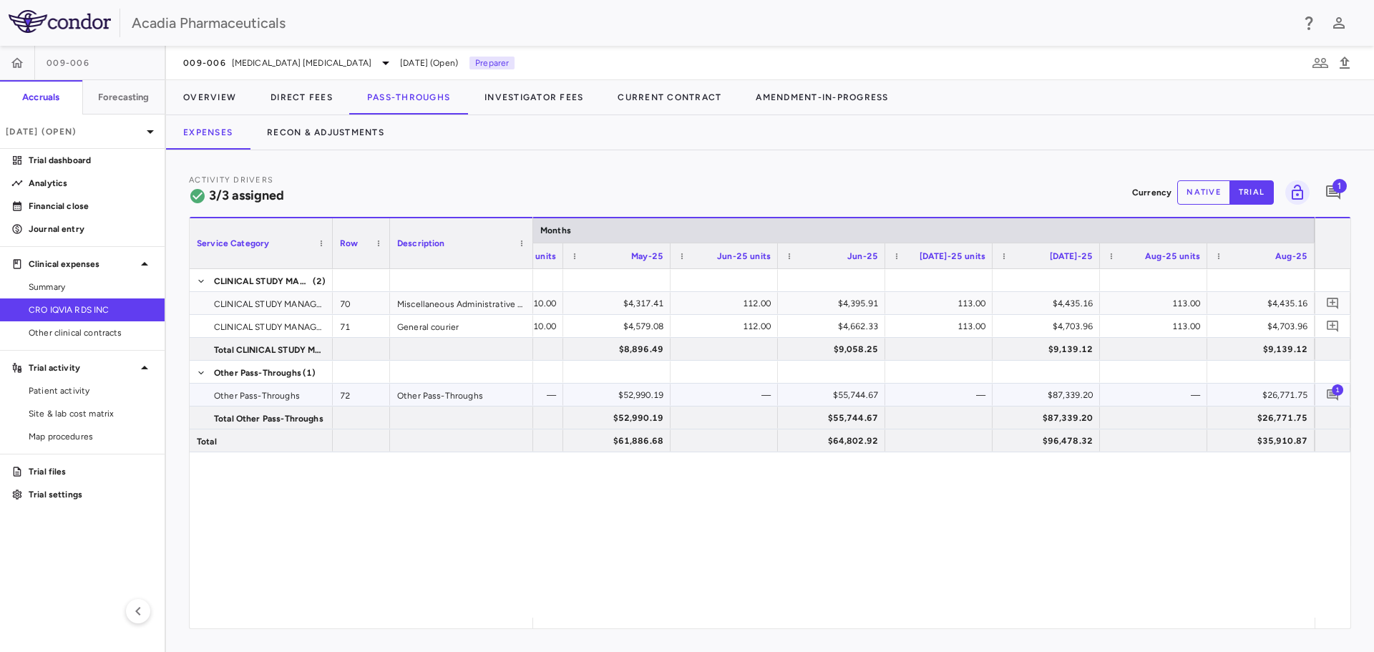
click at [1285, 404] on div "$26,771.75" at bounding box center [1263, 395] width 87 height 23
click at [1209, 182] on button "native" at bounding box center [1203, 192] width 53 height 24
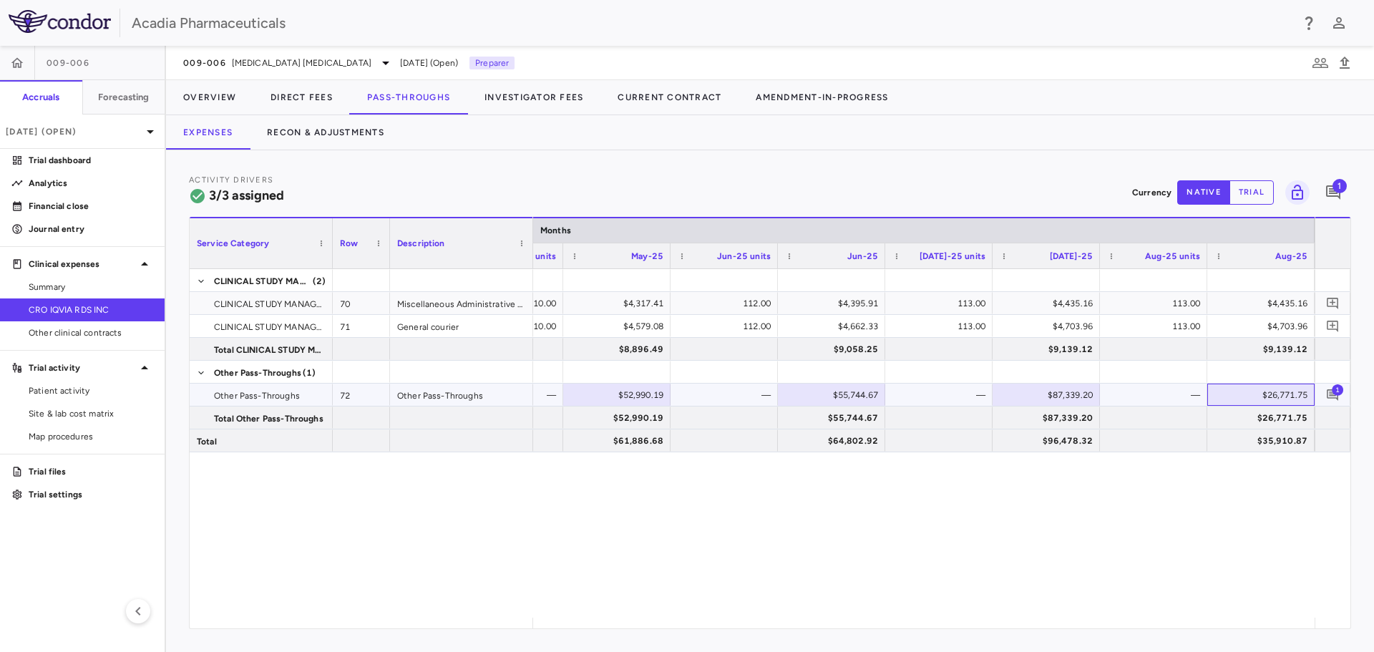
click at [1257, 397] on div "$26,771.75" at bounding box center [1263, 395] width 87 height 23
click at [1265, 389] on input "********" at bounding box center [1272, 396] width 84 height 24
click at [1260, 394] on input "********" at bounding box center [1272, 396] width 84 height 24
type input "*********"
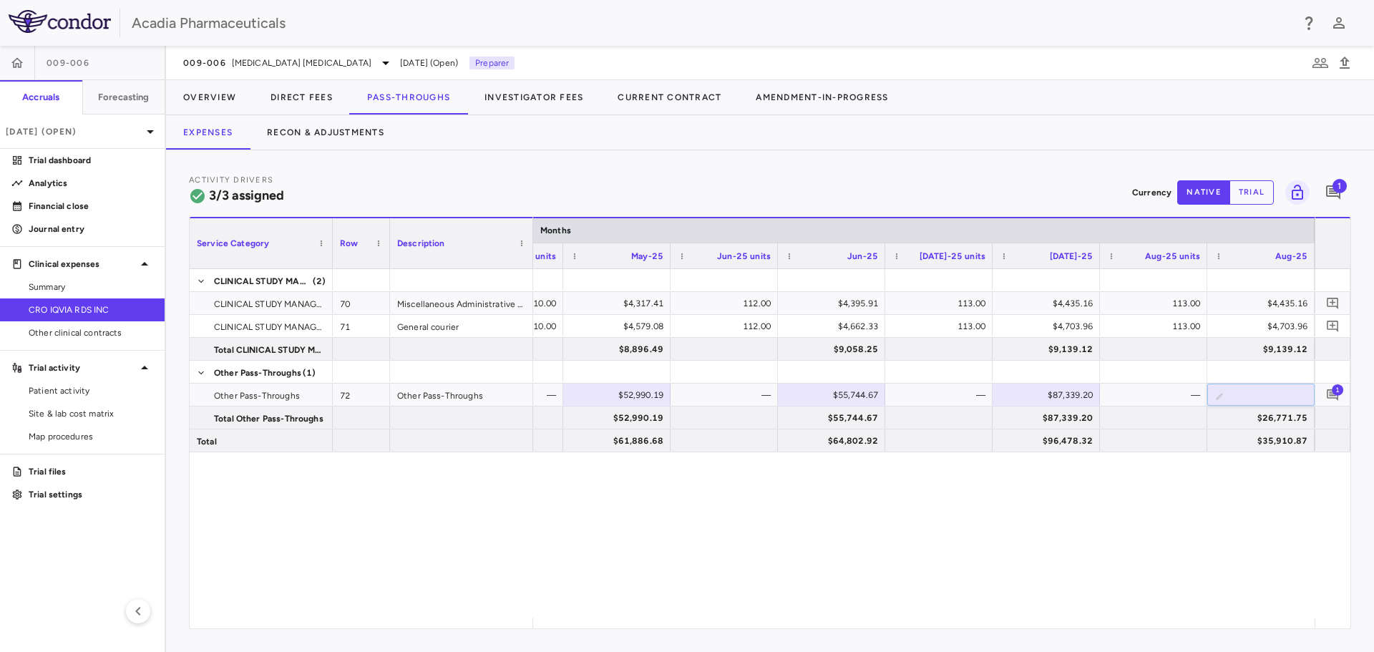
click at [1221, 479] on div "$4,317.41 110.00 $4,317.41 112.00 $4,395.91 113.00 $4,435.16 113.00 $4,435.16 $…" at bounding box center [924, 443] width 782 height 349
click at [1251, 369] on div at bounding box center [1260, 371] width 93 height 21
click at [1305, 497] on div "$4,317.41 110.00 $4,317.41 112.00 $4,395.91 113.00 $4,435.16 113.00 $4,435.16 $…" at bounding box center [924, 443] width 782 height 349
click at [1333, 395] on icon "Add comment" at bounding box center [1332, 394] width 11 height 11
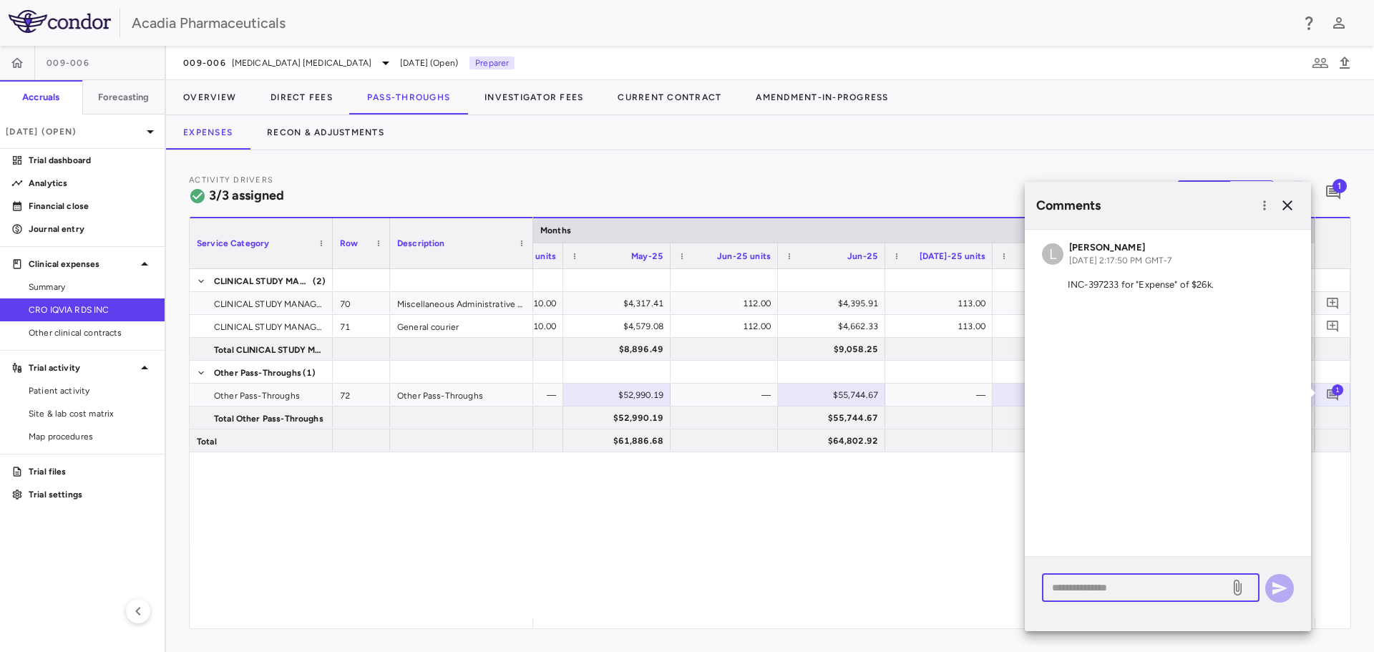
click at [1131, 587] on textarea at bounding box center [1135, 588] width 167 height 16
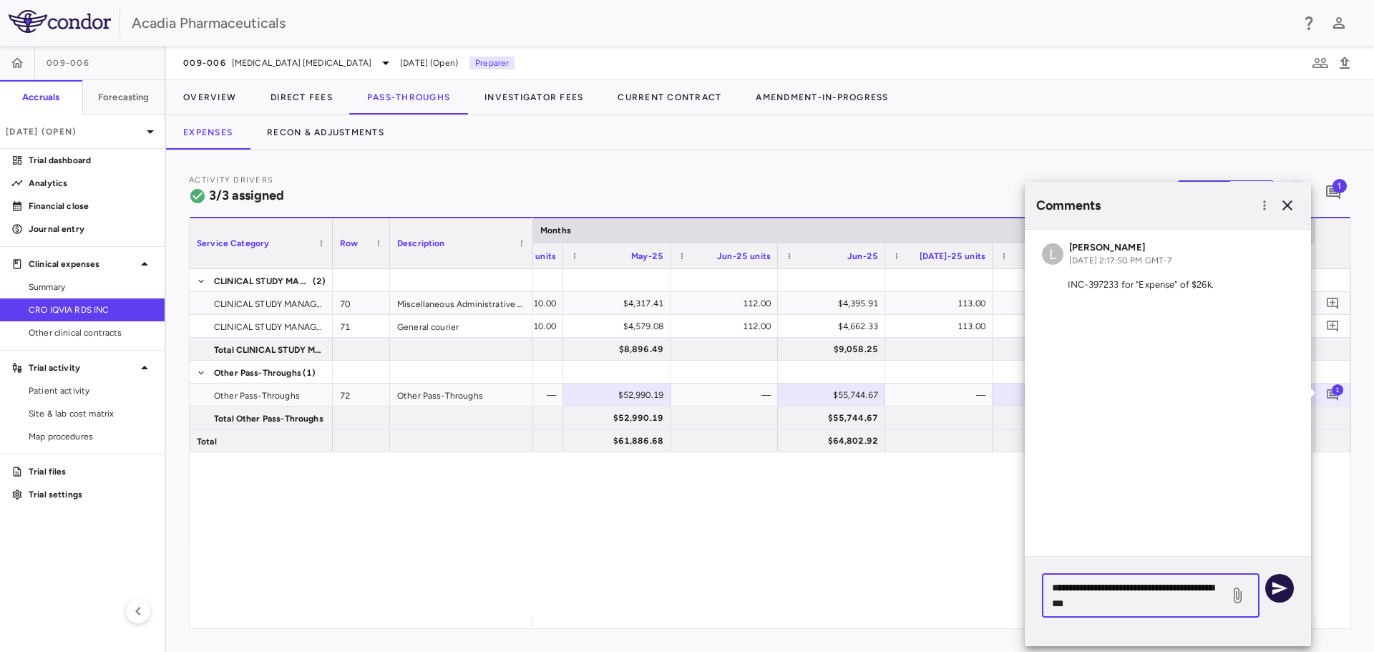
type textarea "**********"
click at [1279, 588] on icon "button" at bounding box center [1279, 588] width 17 height 17
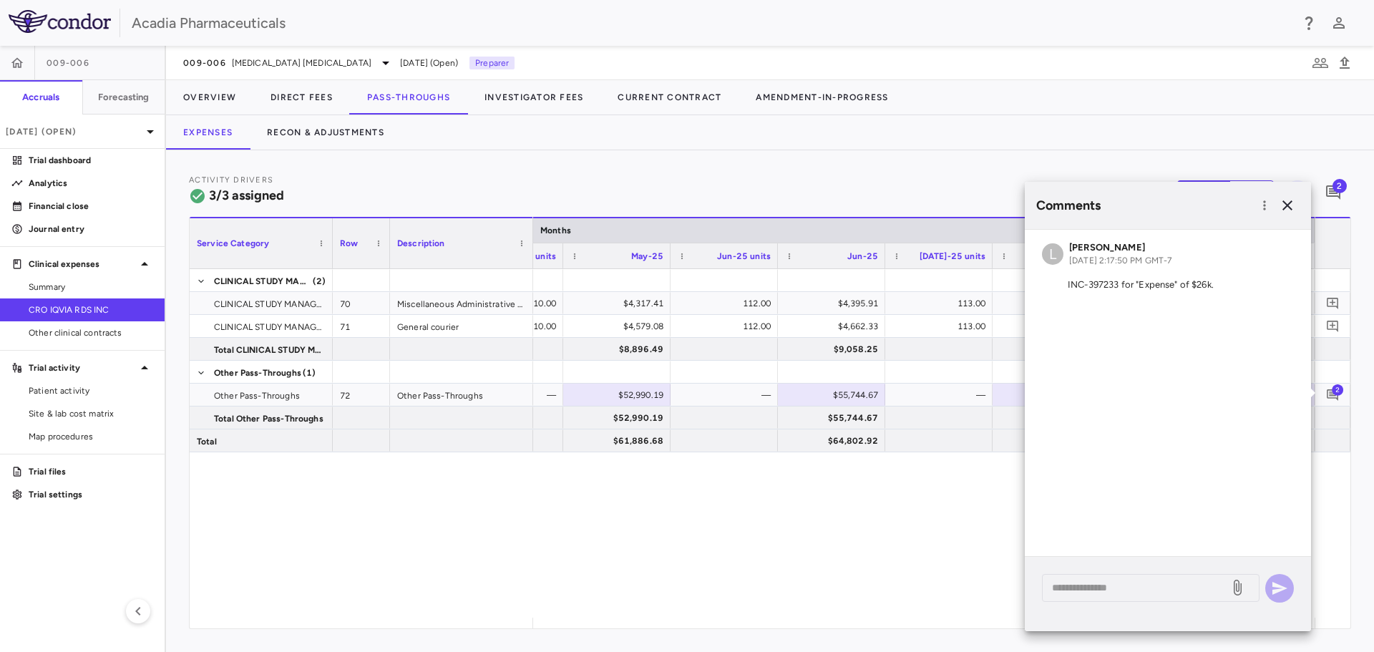
click at [836, 560] on div "$4,317.41 110.00 $4,317.41 112.00 $4,395.91 113.00 $4,435.16 113.00 $4,435.16 $…" at bounding box center [924, 443] width 782 height 349
click at [1284, 205] on icon "button" at bounding box center [1287, 205] width 17 height 17
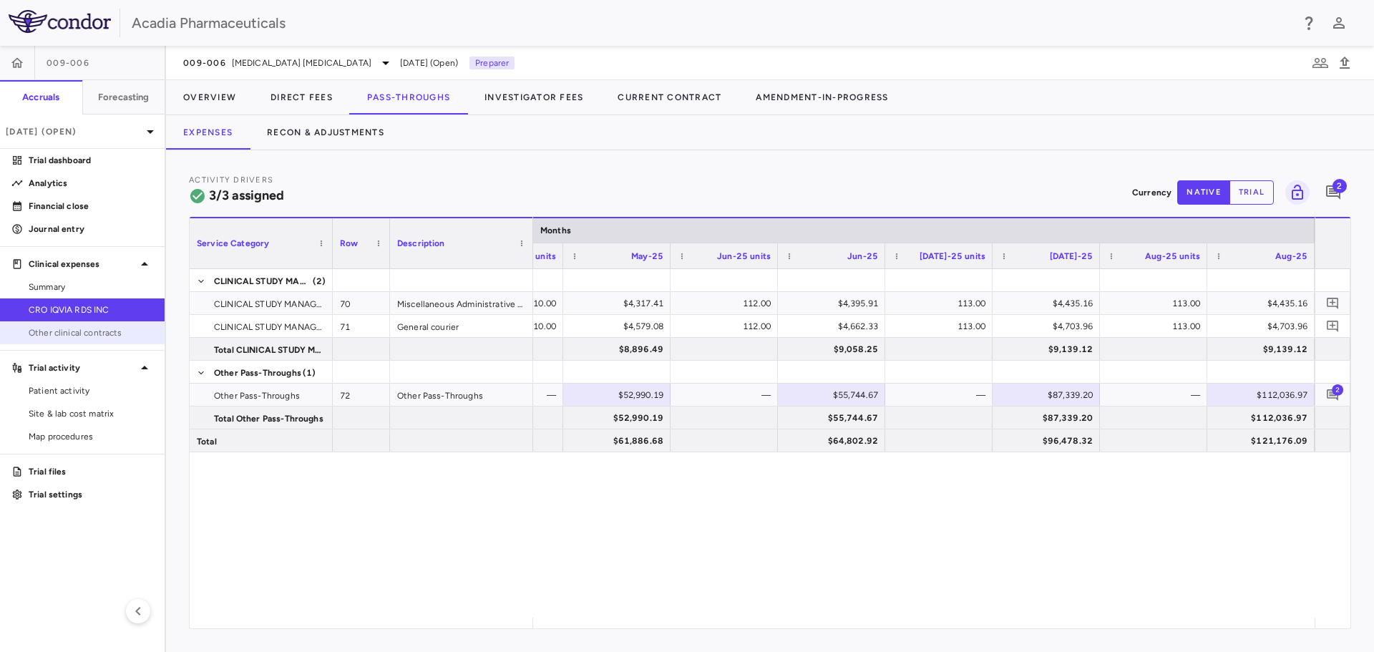
click at [94, 338] on span "Other clinical contracts" at bounding box center [91, 332] width 125 height 13
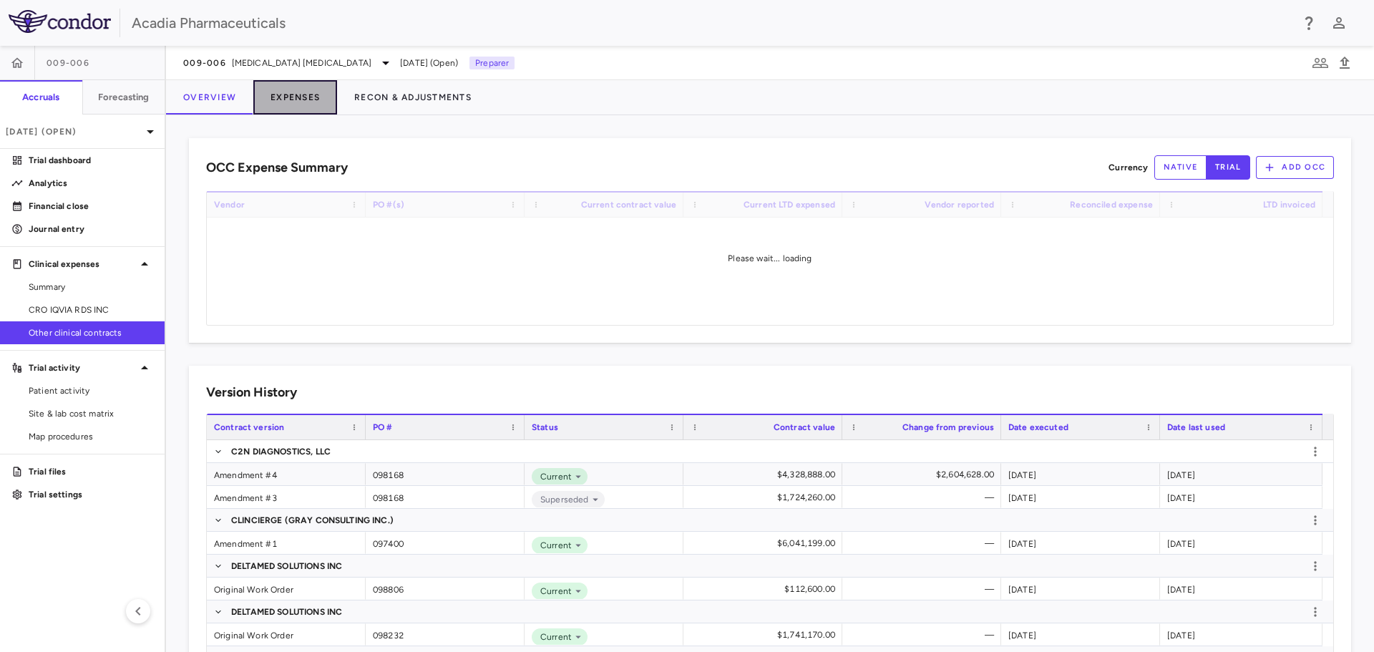
click at [296, 83] on button "Expenses" at bounding box center [295, 97] width 84 height 34
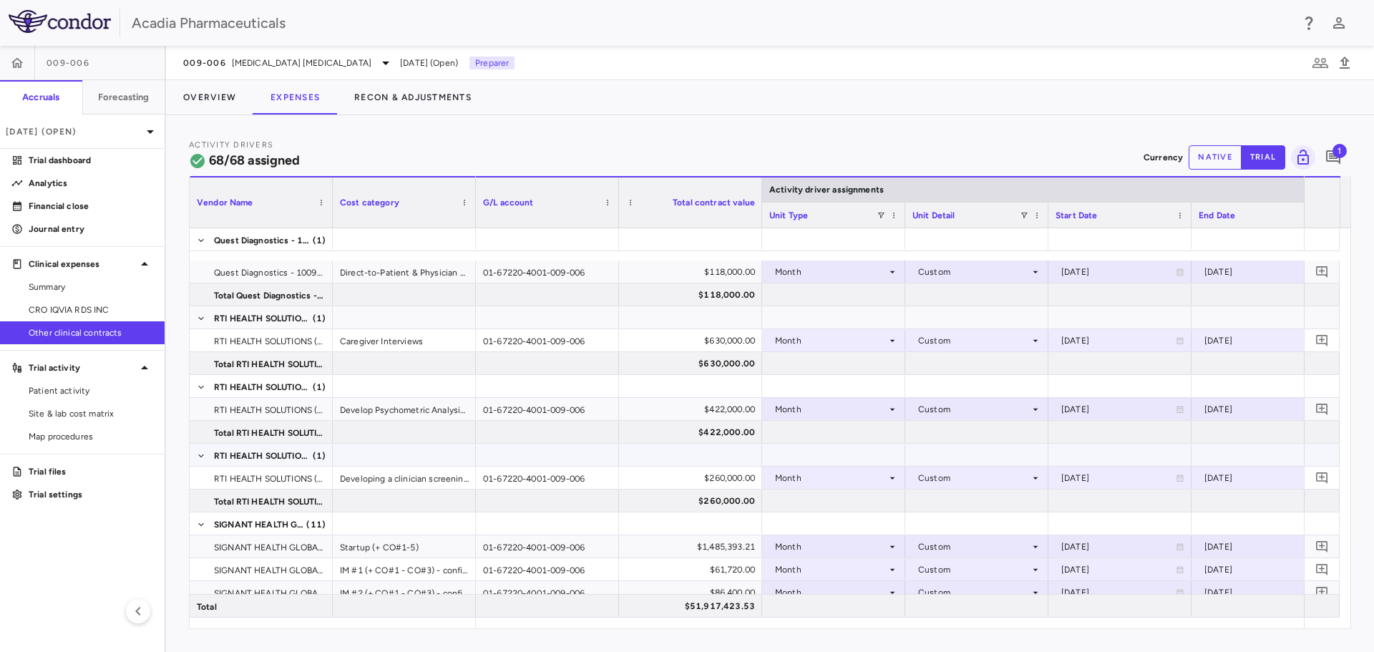
scroll to position [1789, 0]
